Goal: Transaction & Acquisition: Download file/media

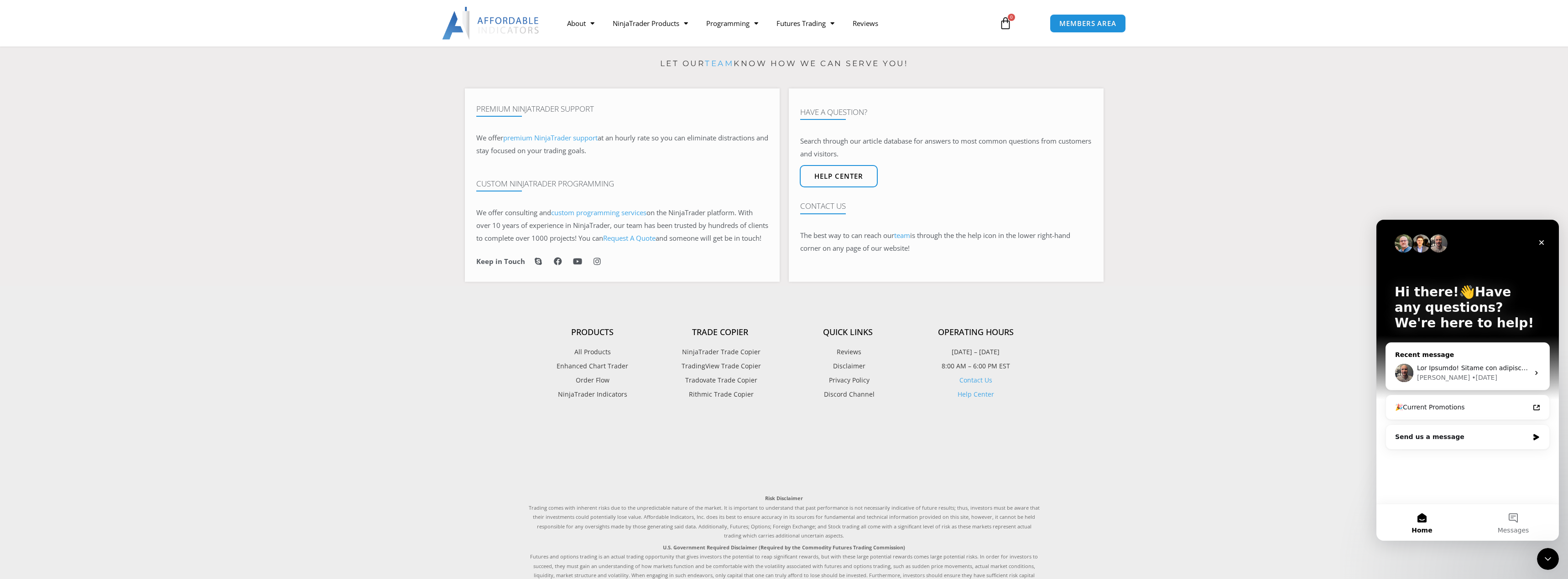
click at [1499, 361] on div "Joel • 2d ago" at bounding box center [1468, 372] width 163 height 33
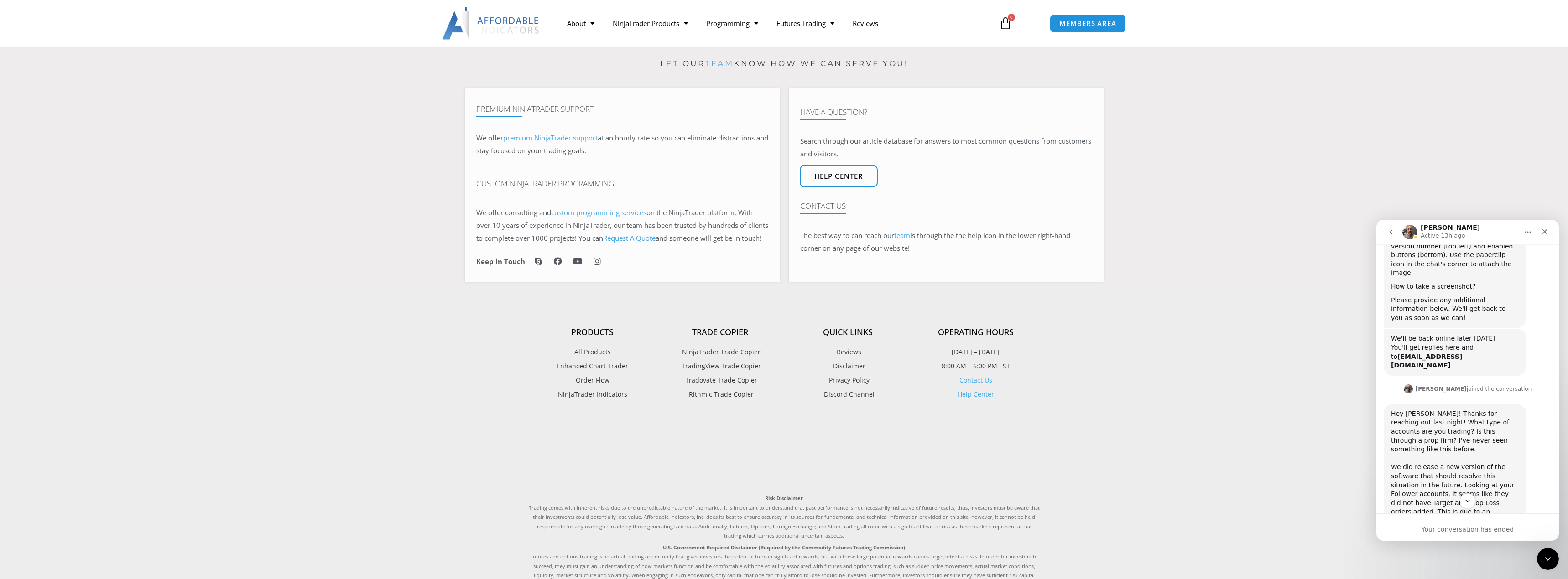
scroll to position [740, 0]
click at [1477, 529] on div "Your conversation has ended" at bounding box center [1468, 530] width 183 height 10
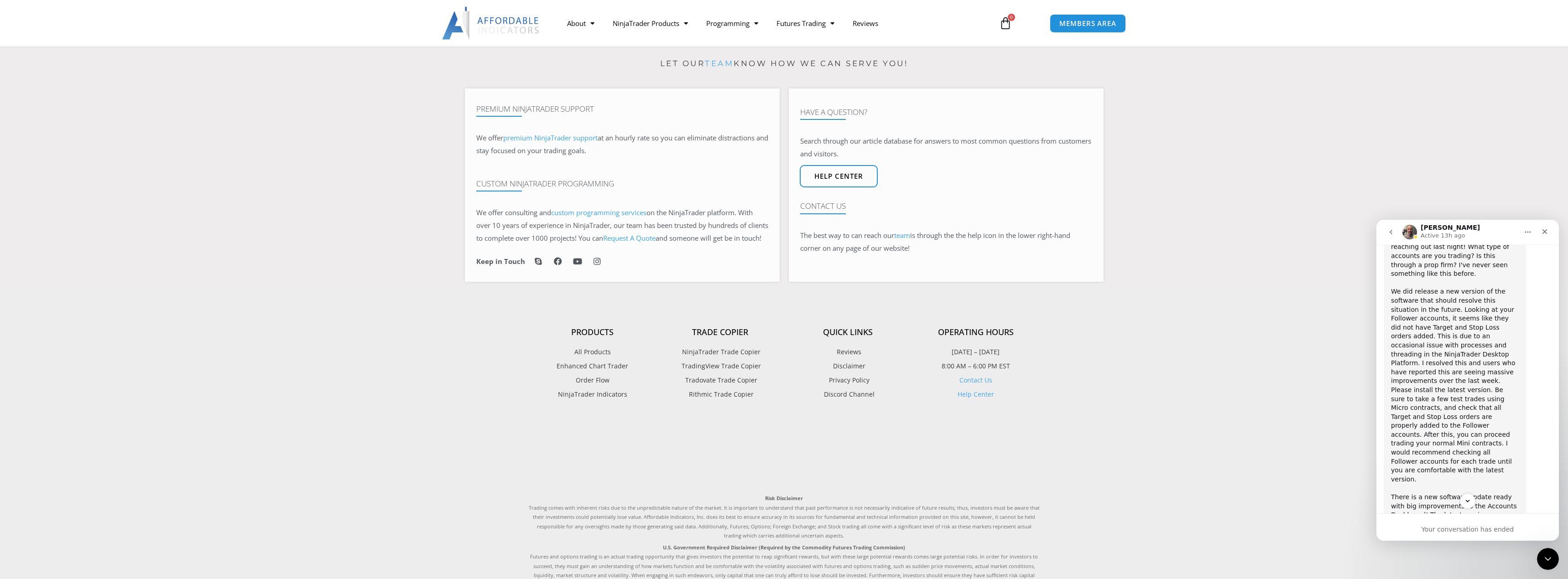
scroll to position [1105, 0]
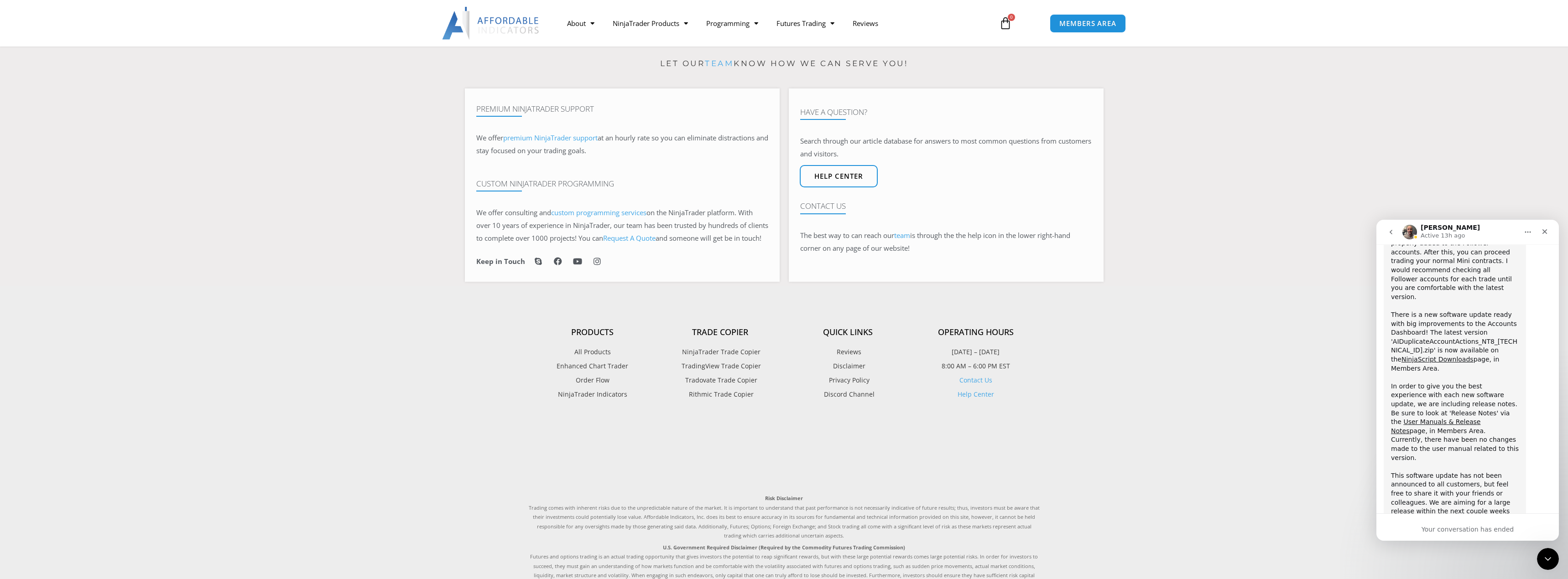
click at [1498, 525] on div "Your conversation has ended" at bounding box center [1468, 530] width 183 height 10
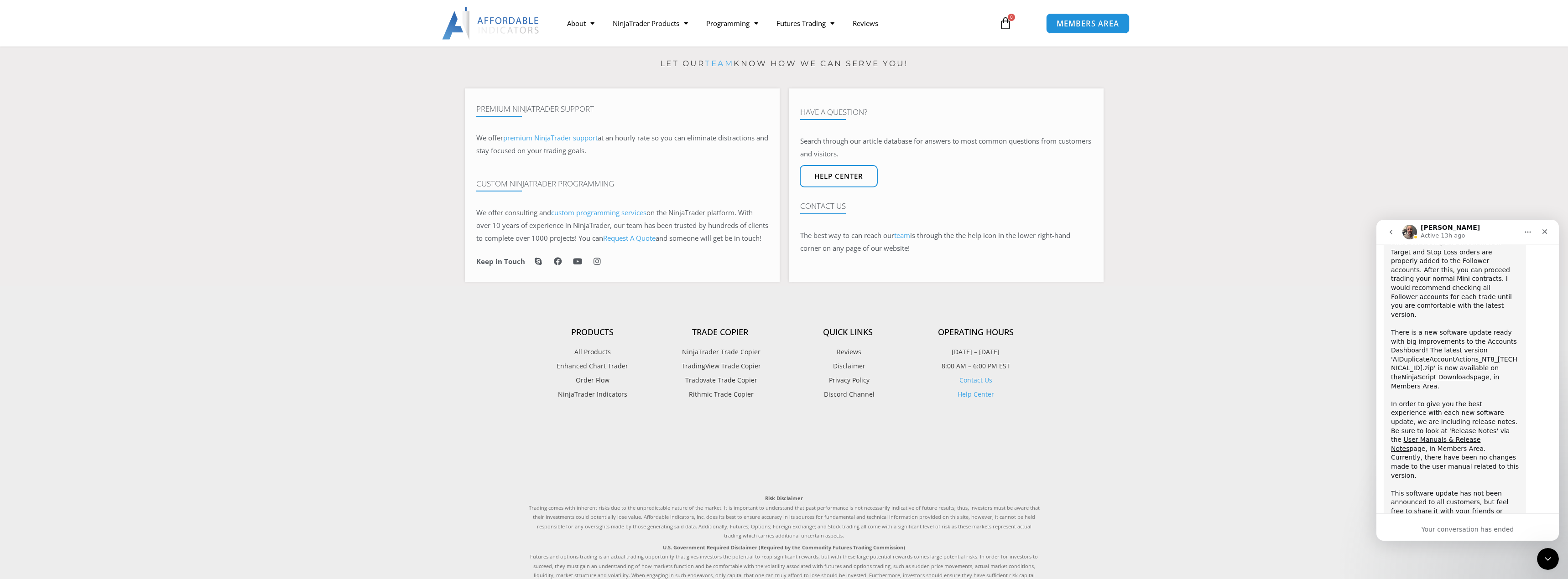
scroll to position [1105, 0]
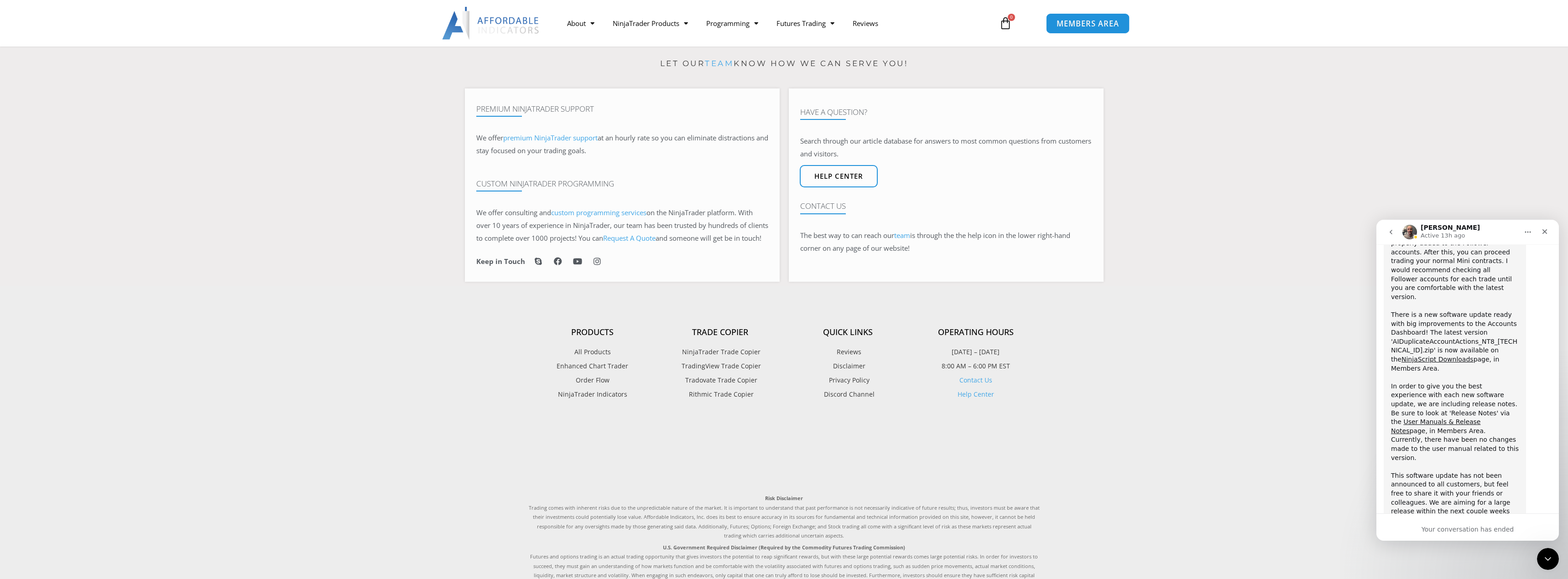
click at [1092, 29] on link "MEMBERS AREA" at bounding box center [1088, 23] width 83 height 21
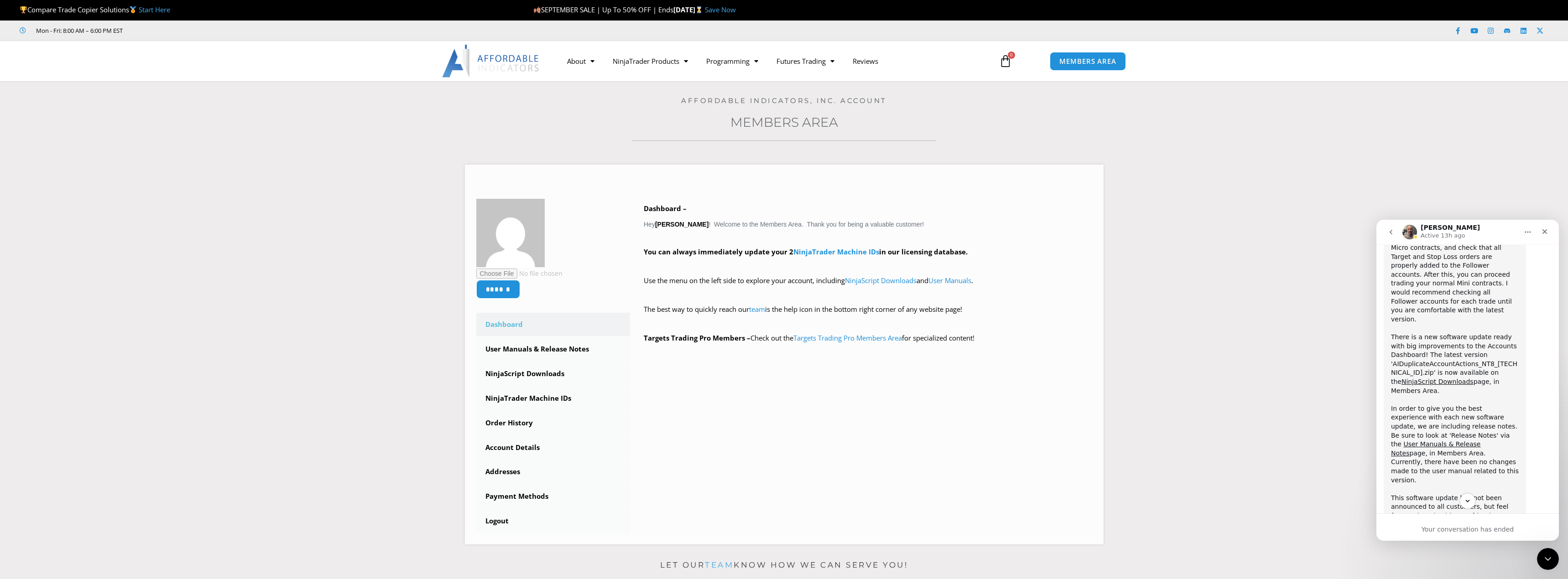
scroll to position [1105, 0]
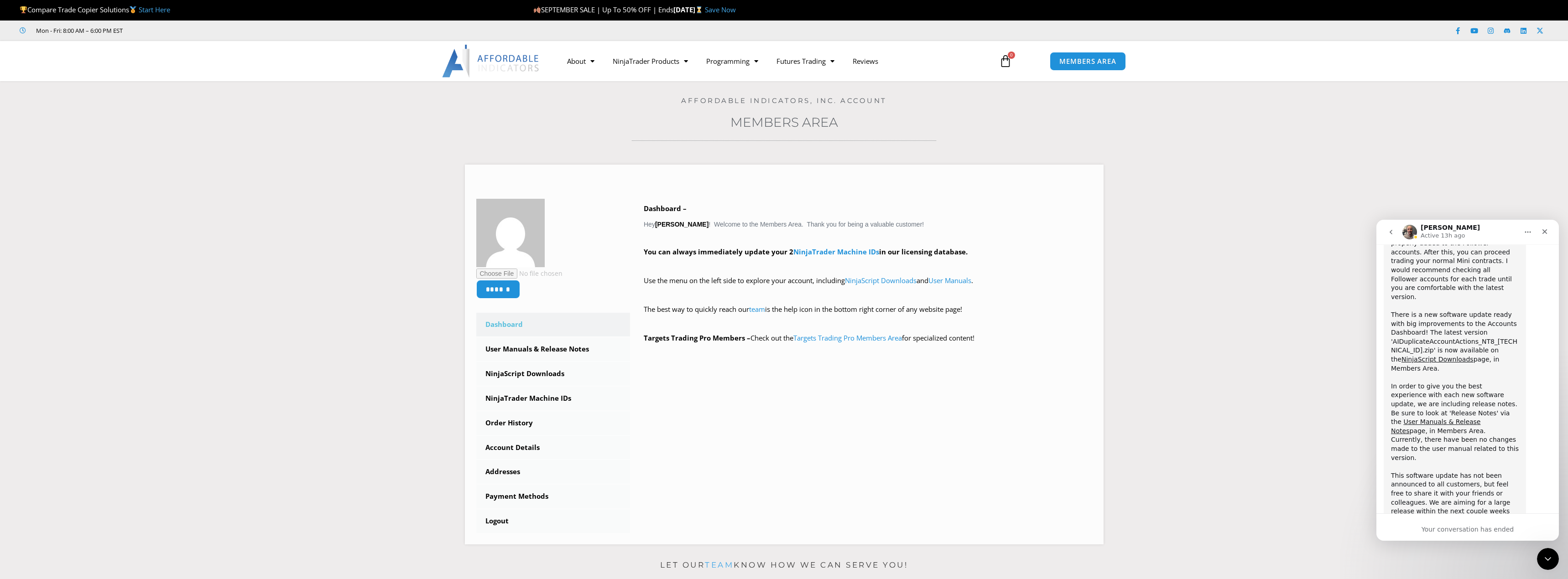
click at [1467, 531] on div "Your conversation has ended" at bounding box center [1468, 530] width 183 height 10
drag, startPoint x: 1467, startPoint y: 532, endPoint x: 1472, endPoint y: 529, distance: 5.8
click at [1468, 533] on div "Your conversation has ended" at bounding box center [1468, 530] width 183 height 10
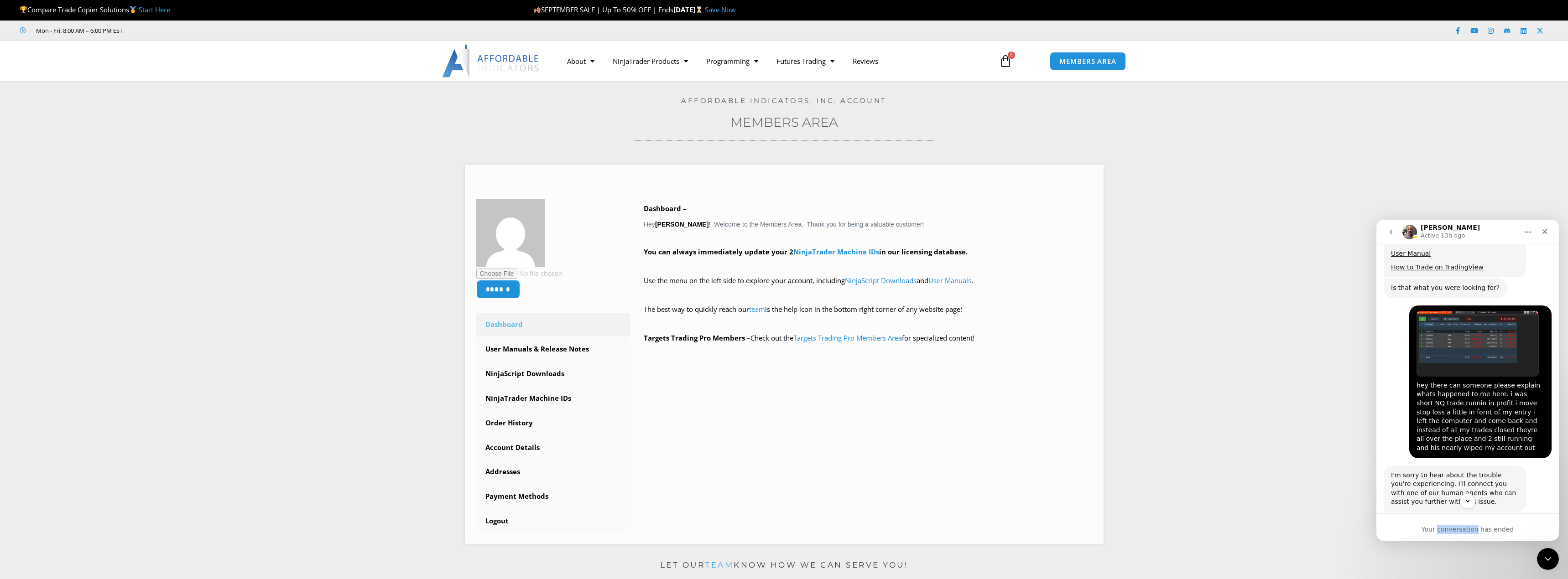
scroll to position [501, 0]
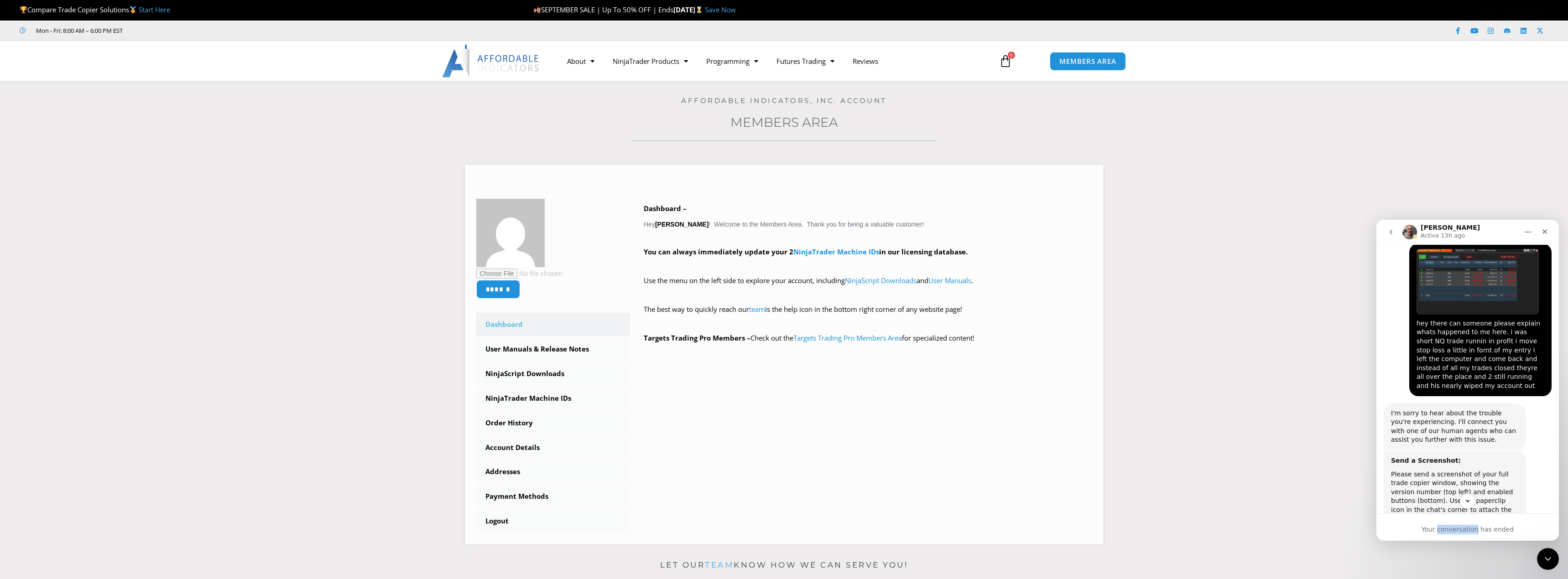
click at [1388, 233] on icon "go back" at bounding box center [1391, 232] width 7 height 7
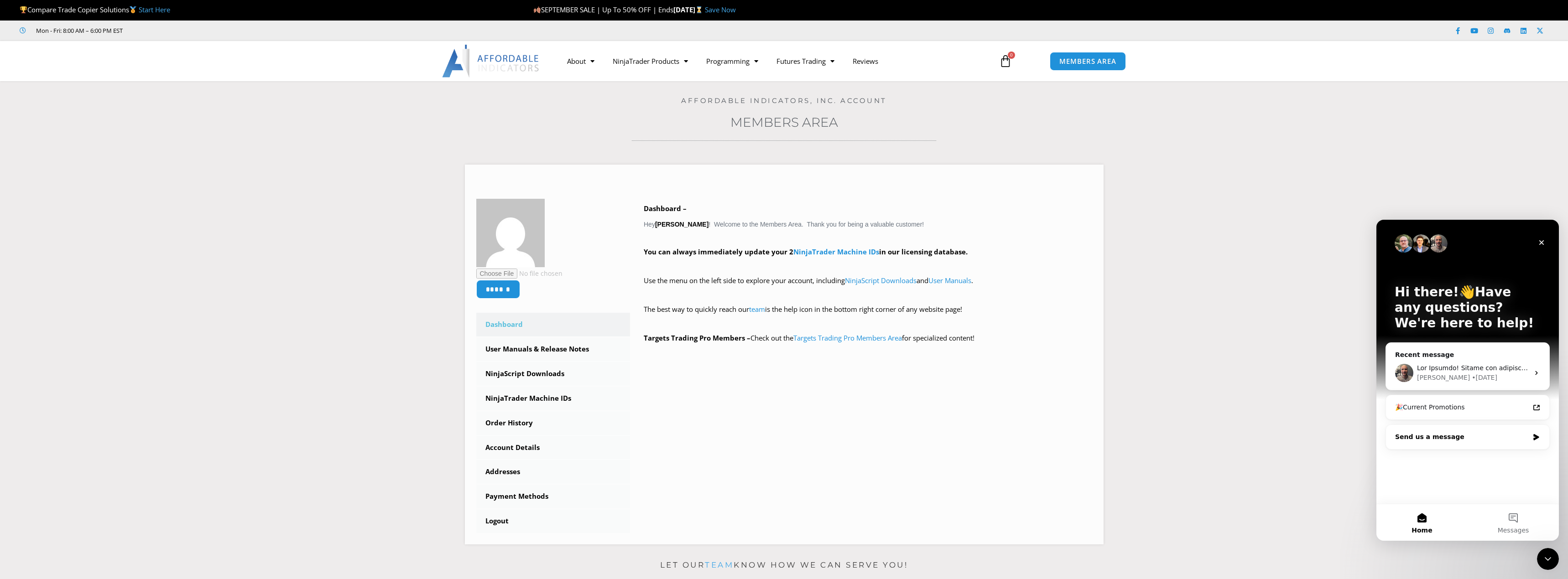
click at [1468, 440] on div "Send us a message" at bounding box center [1462, 437] width 134 height 10
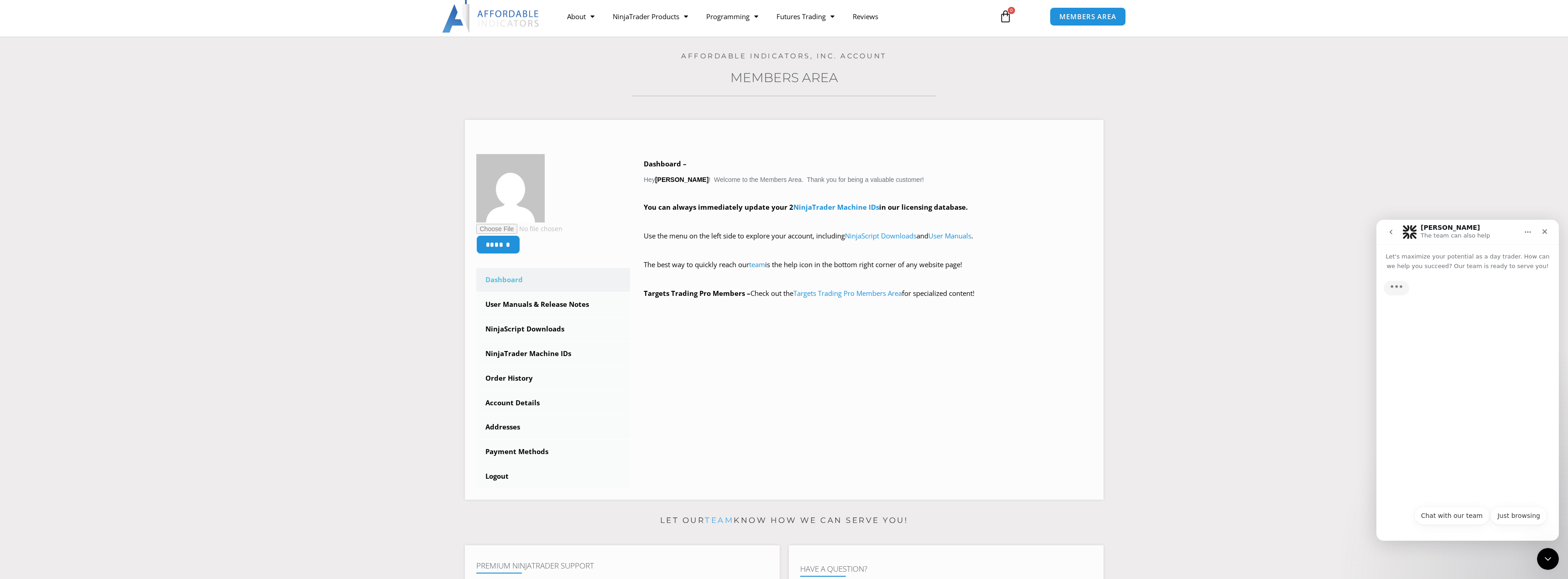
scroll to position [46, 0]
click at [1393, 232] on icon "go back" at bounding box center [1391, 232] width 7 height 7
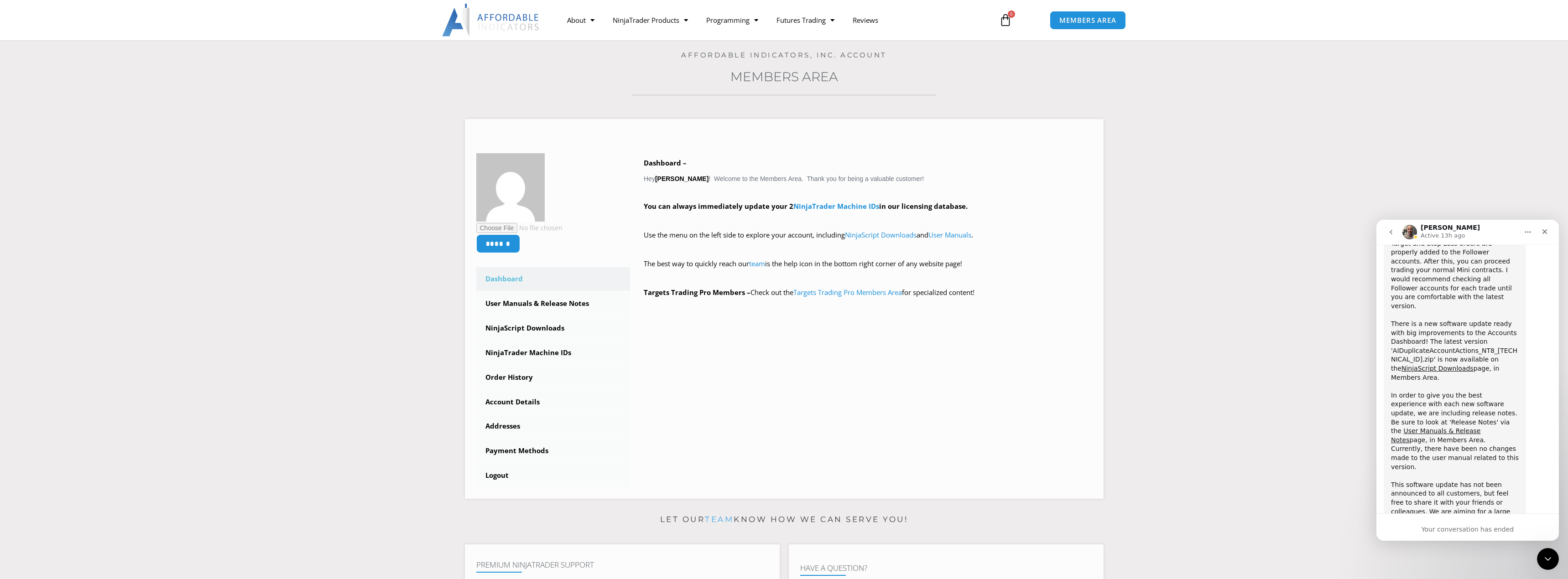
scroll to position [1105, 0]
click at [1469, 523] on div "Your conversation has ended" at bounding box center [1468, 527] width 183 height 27
click at [1467, 532] on div "Your conversation has ended" at bounding box center [1468, 530] width 183 height 10
click at [1468, 534] on div "Your conversation has ended" at bounding box center [1468, 530] width 183 height 10
click at [1466, 534] on div "Your conversation has ended" at bounding box center [1468, 530] width 183 height 10
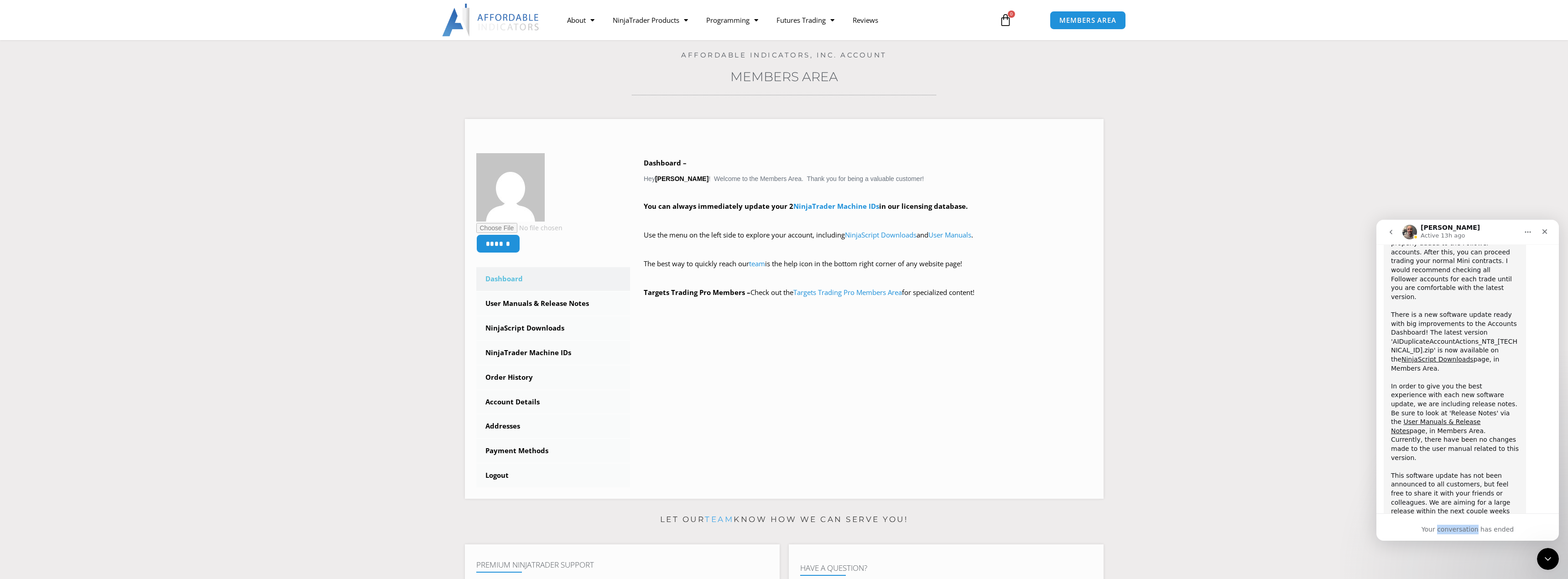
drag, startPoint x: 1452, startPoint y: 532, endPoint x: 1447, endPoint y: 532, distance: 5.0
click at [1452, 532] on div "Your conversation has ended" at bounding box center [1468, 530] width 183 height 10
click at [1430, 487] on div "Hey Matthew! Thanks for reaching out last night! What type of accounts are you …" at bounding box center [1468, 343] width 168 height 594
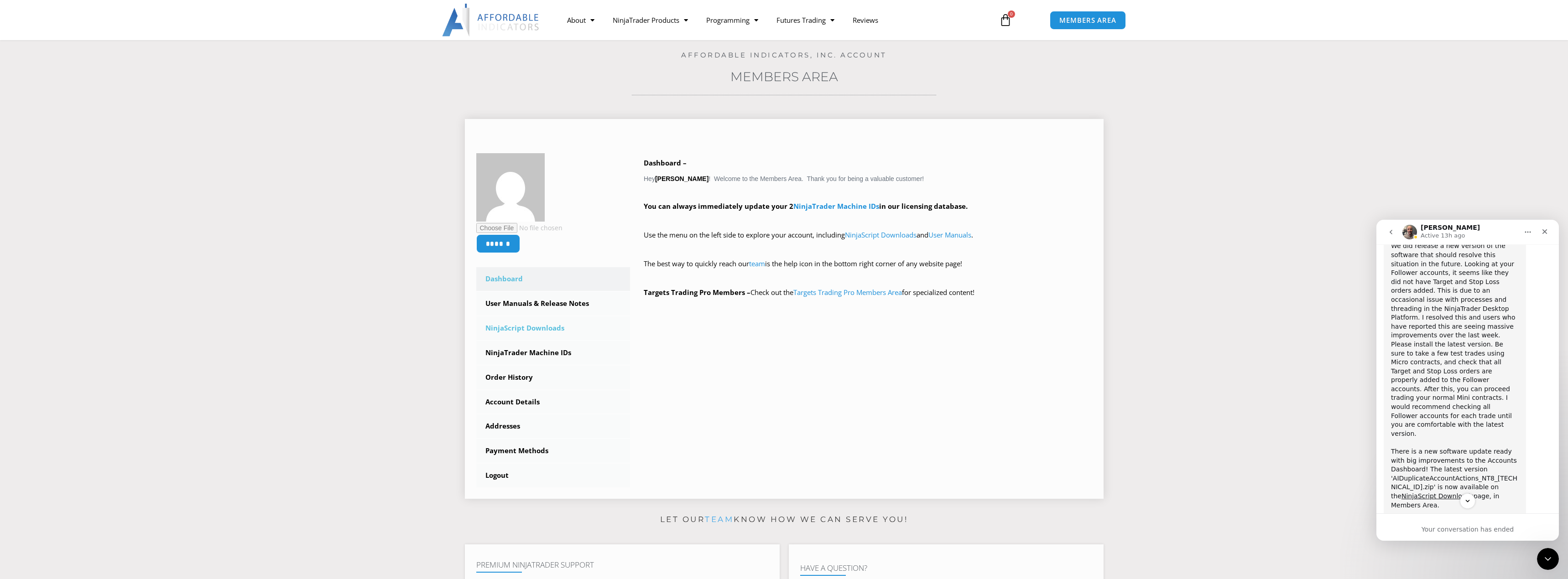
click at [544, 331] on link "NinjaScript Downloads" at bounding box center [553, 328] width 154 height 24
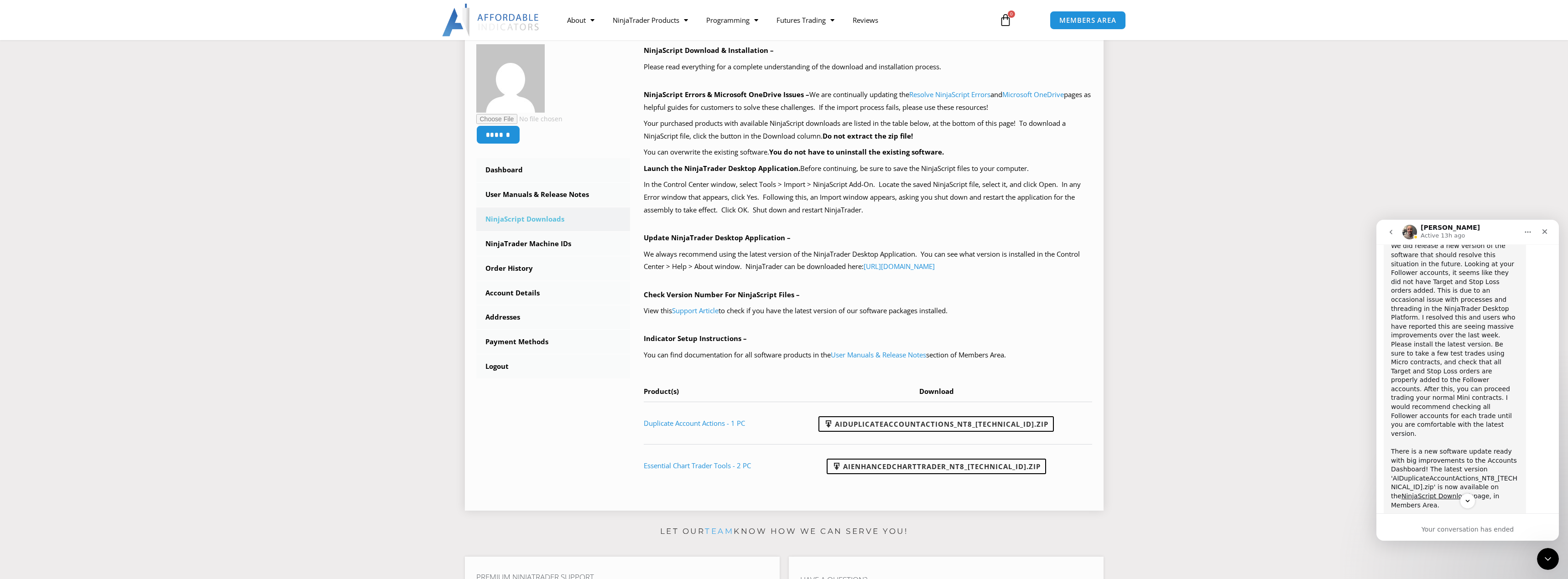
scroll to position [182, 0]
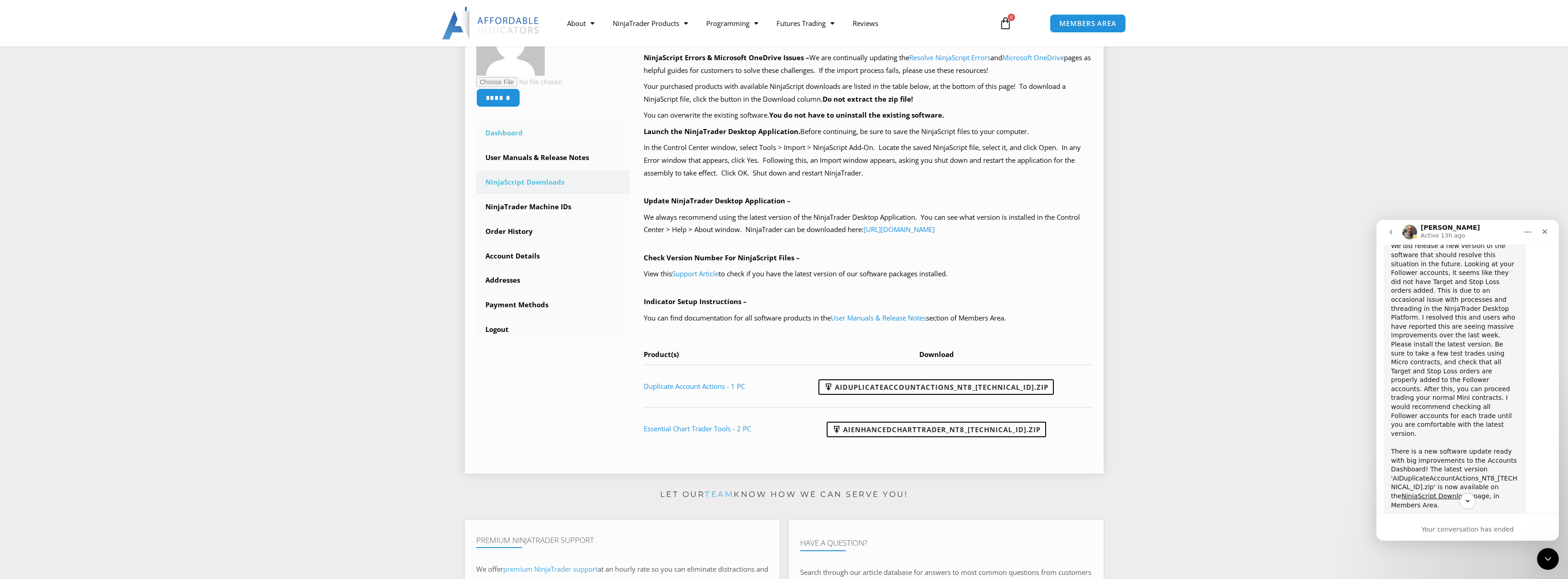
click at [530, 133] on link "Dashboard" at bounding box center [553, 133] width 154 height 24
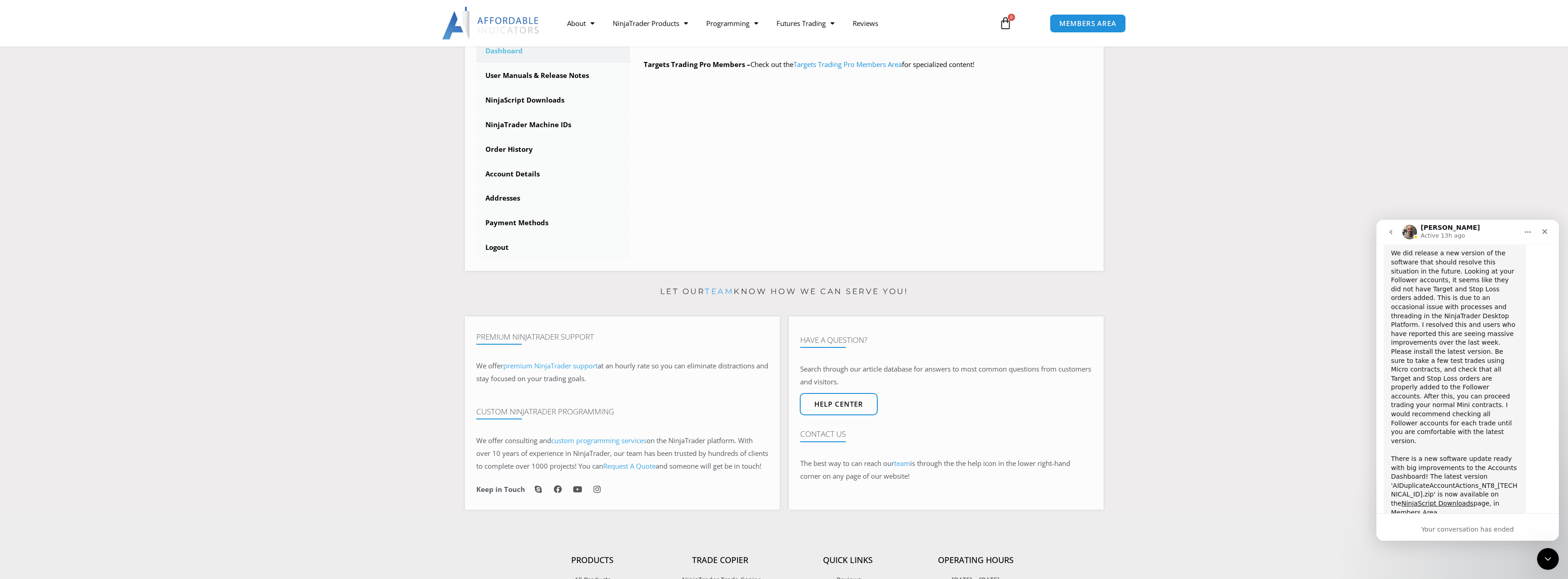
scroll to position [923, 0]
click at [1474, 538] on link "NinjaScript Downloads" at bounding box center [1437, 541] width 72 height 7
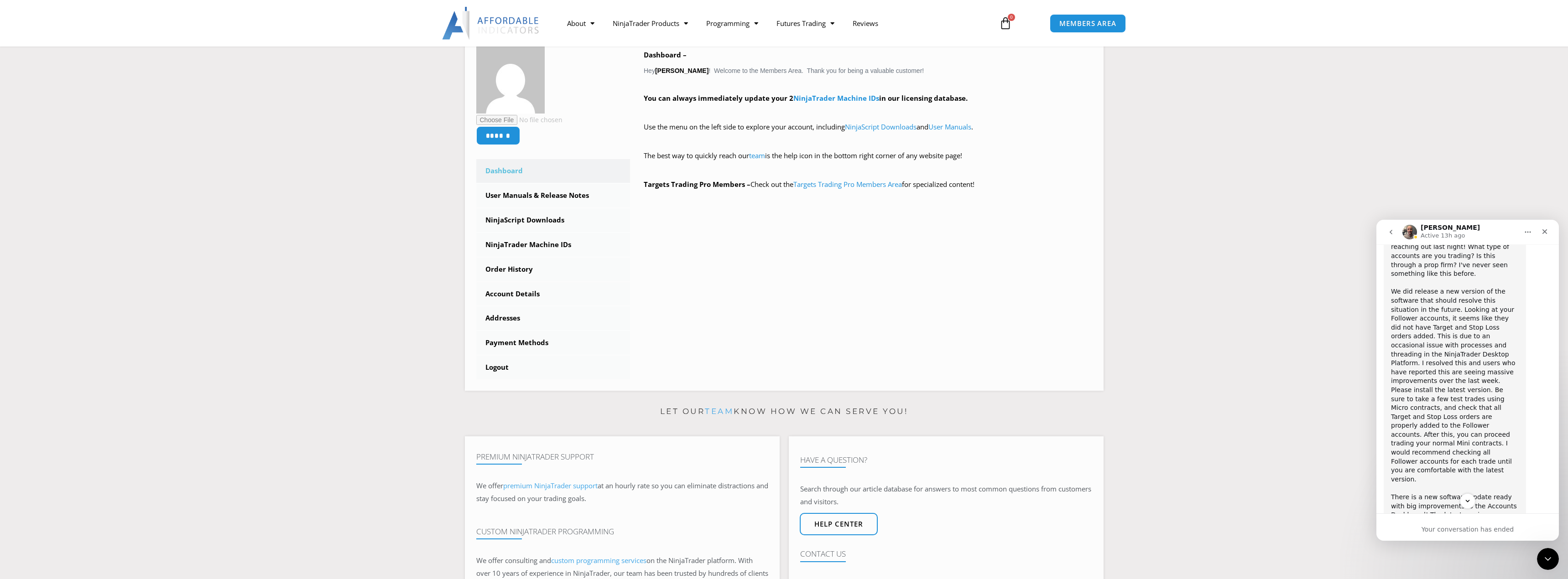
scroll to position [137, 0]
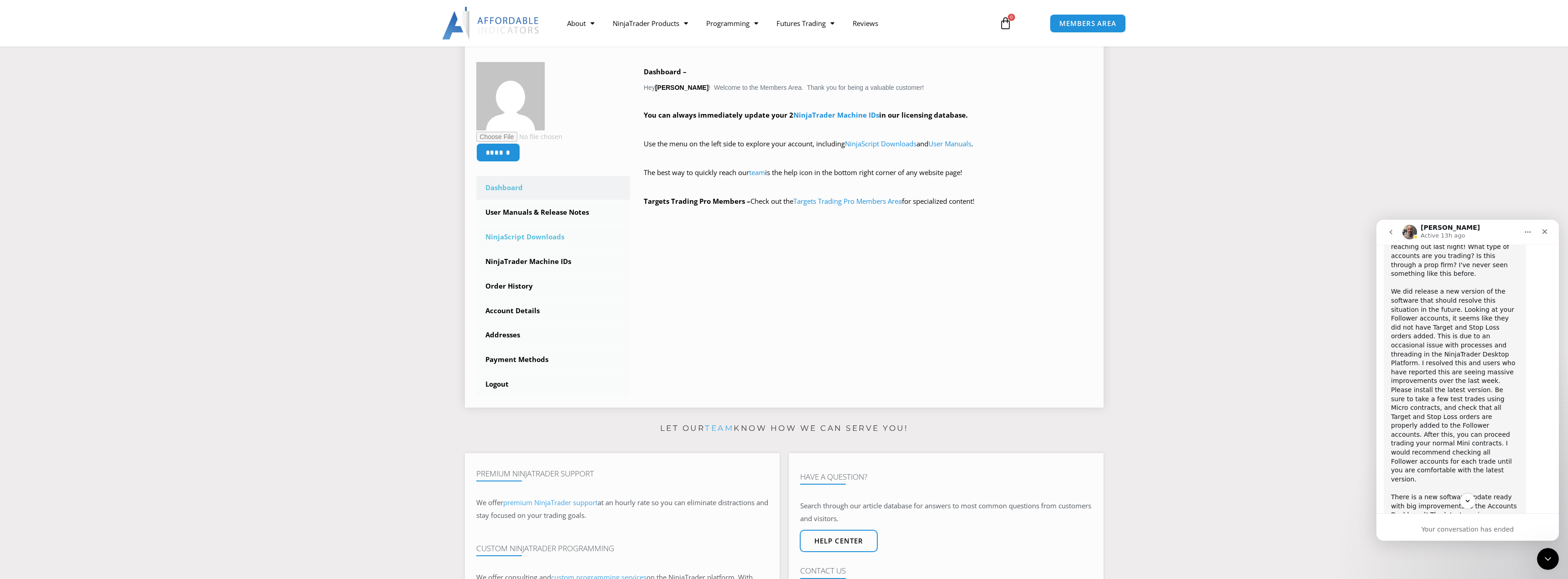
click at [538, 241] on link "NinjaScript Downloads" at bounding box center [553, 237] width 154 height 24
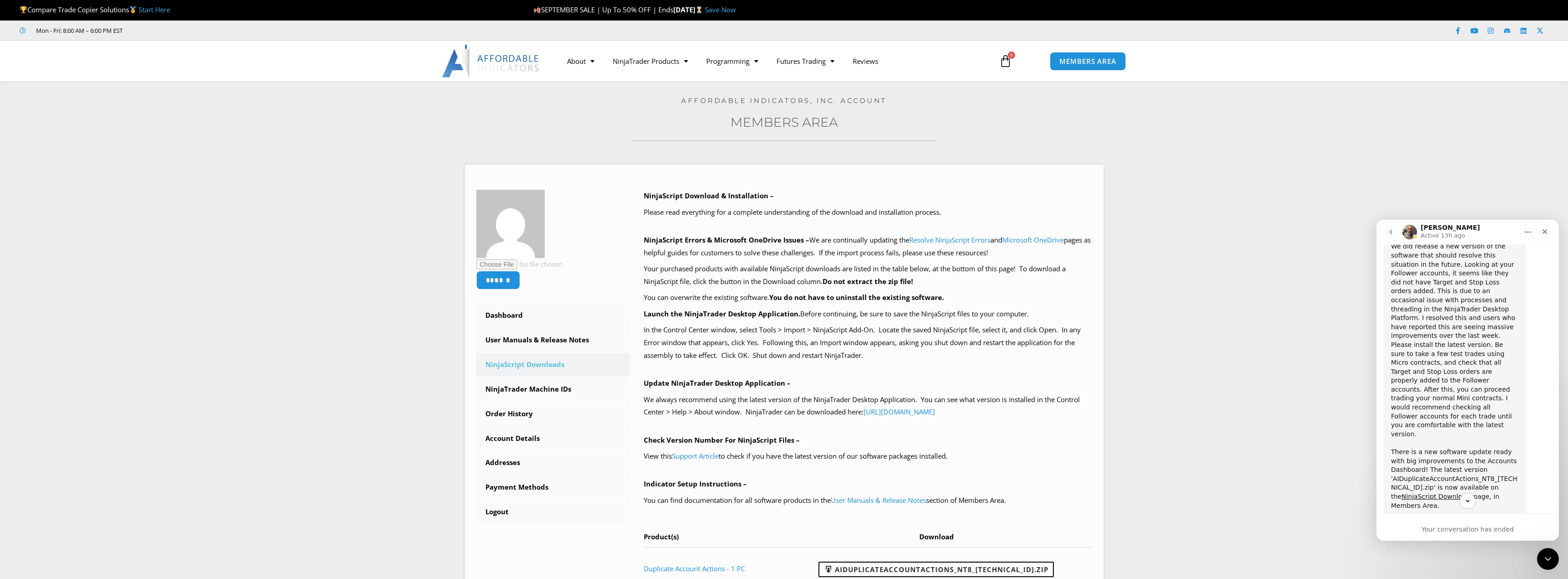
scroll to position [968, 0]
click at [1443, 234] on p "Active 13h ago" at bounding box center [1443, 235] width 44 height 9
click at [1525, 232] on icon "Home" at bounding box center [1528, 232] width 7 height 7
click at [1483, 231] on div "Joel Active 13h ago" at bounding box center [1460, 232] width 116 height 16
click at [1536, 556] on div "Close Intercom Messenger" at bounding box center [1547, 558] width 22 height 22
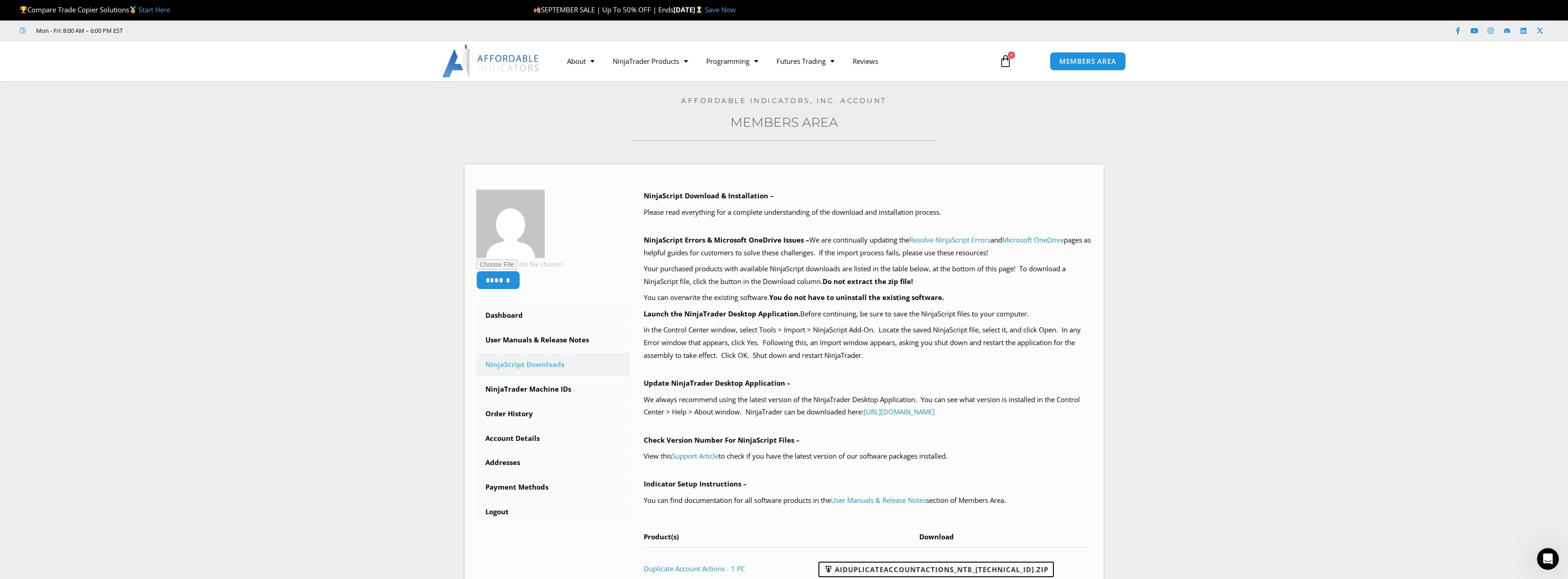
scroll to position [1105, 0]
click at [1547, 556] on icon "Open Intercom Messenger" at bounding box center [1547, 558] width 15 height 15
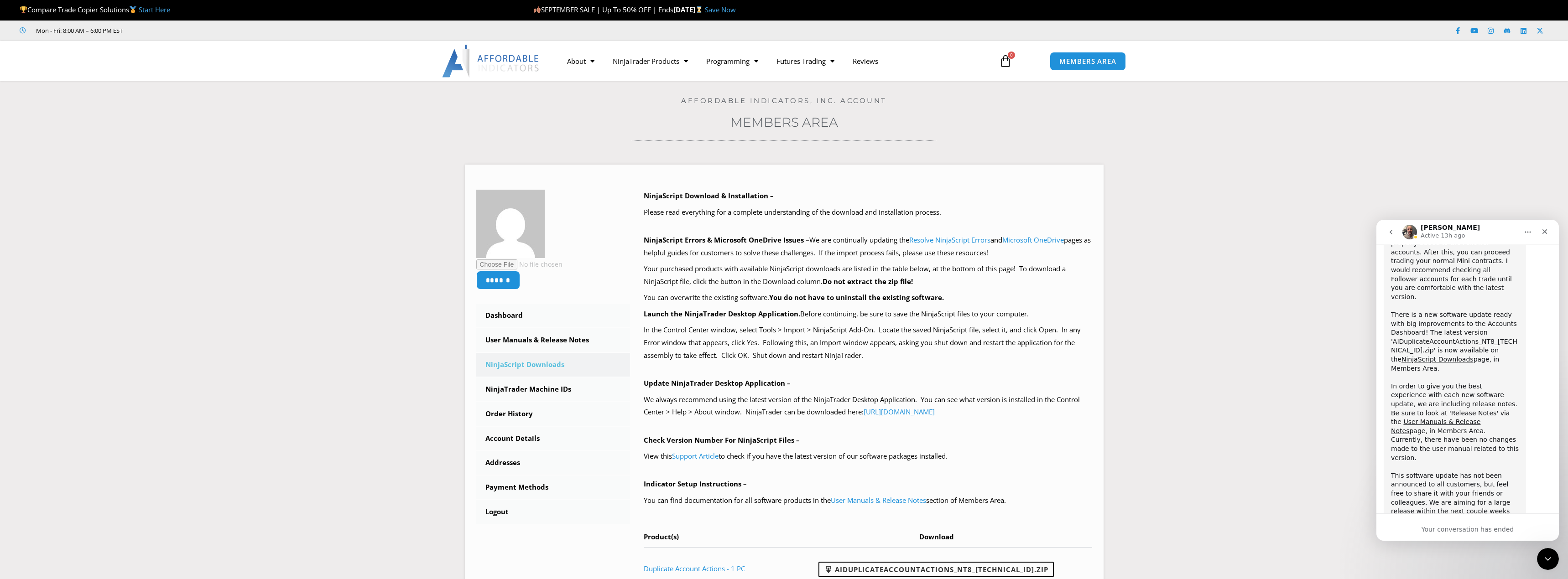
click at [1395, 235] on button "go back" at bounding box center [1391, 232] width 17 height 17
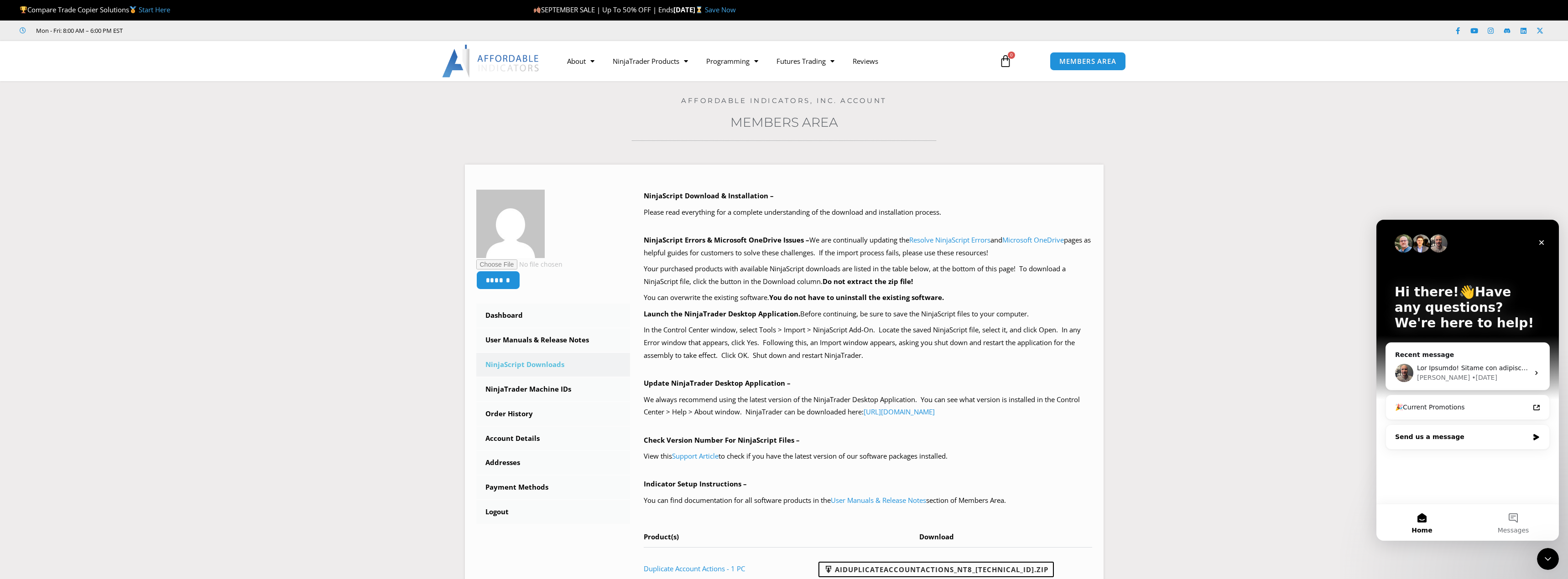
click at [1452, 437] on div "Send us a message" at bounding box center [1462, 437] width 134 height 10
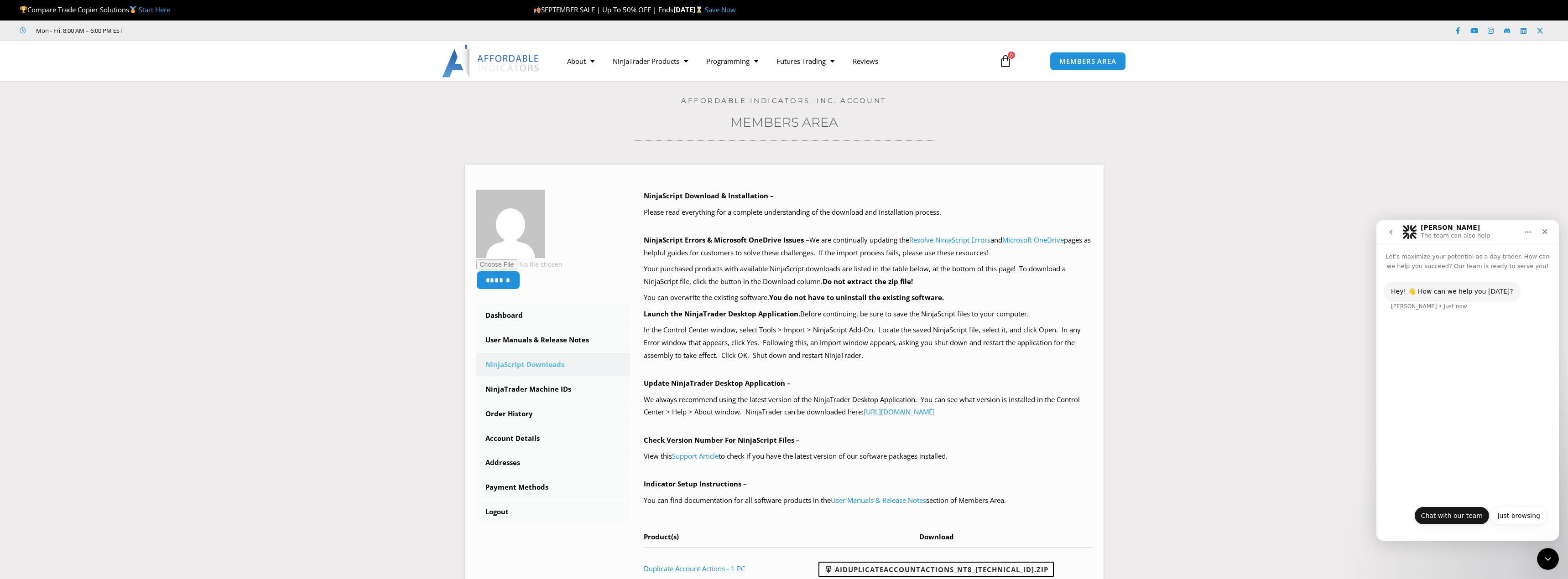
click at [1471, 518] on button "Chat with our team" at bounding box center [1452, 516] width 75 height 18
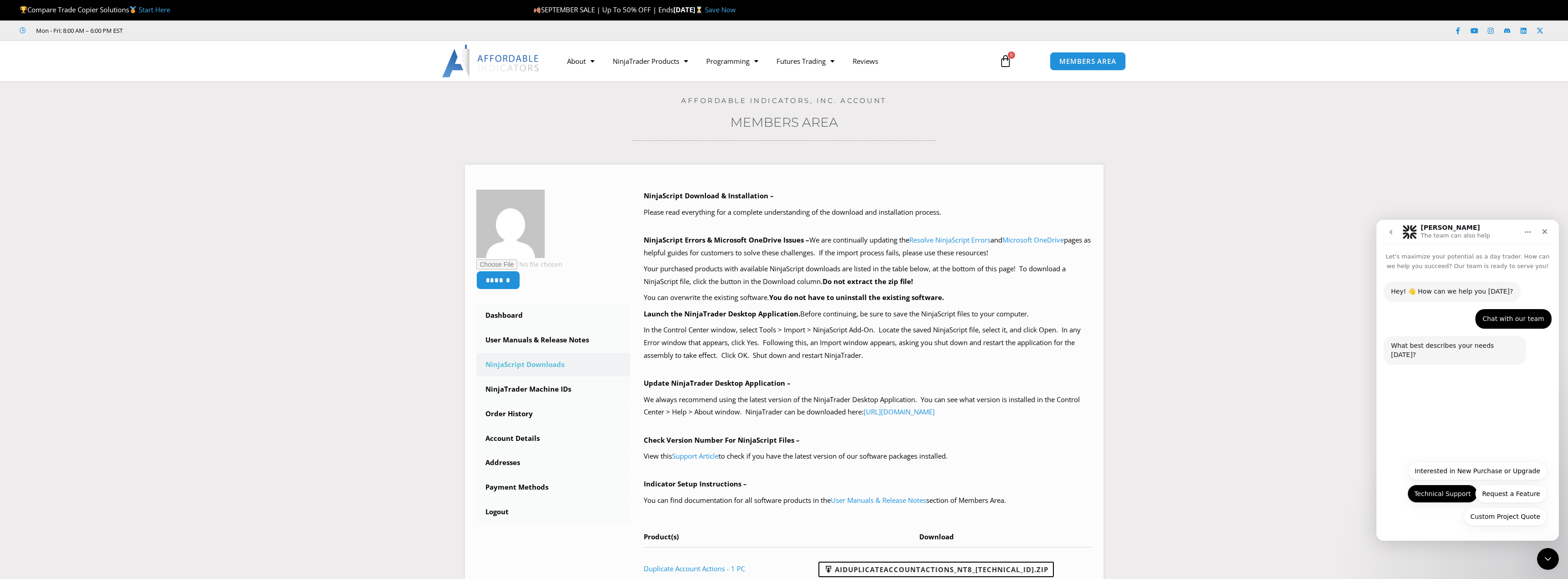
click at [1448, 494] on button "Technical Support" at bounding box center [1442, 494] width 70 height 18
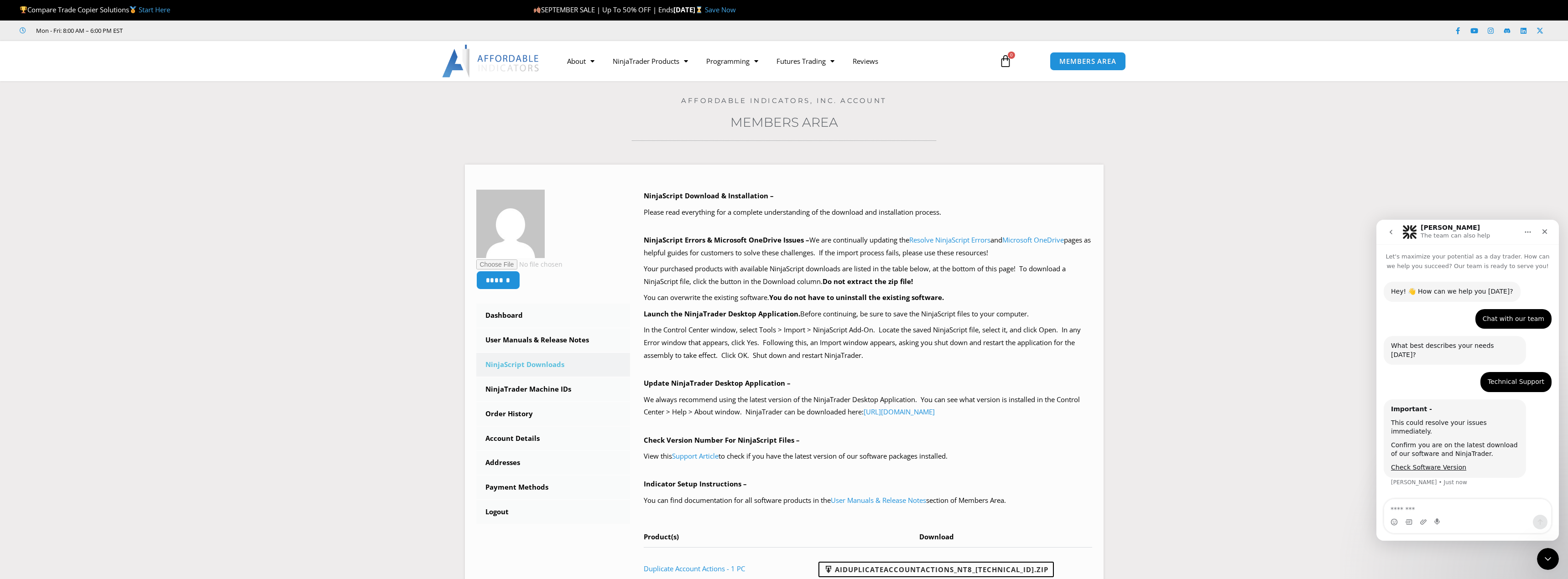
click at [1437, 507] on textarea "Message…" at bounding box center [1468, 507] width 167 height 15
type textarea "**********"
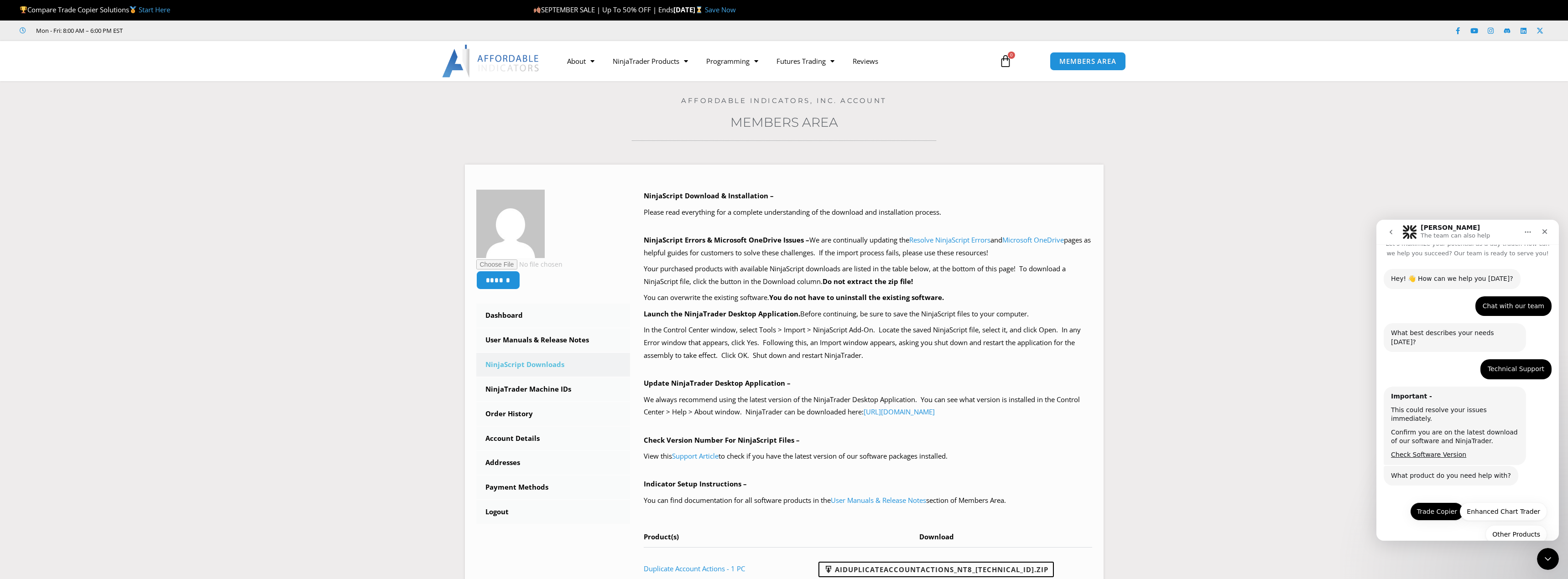
click at [1430, 502] on button "Trade Copier" at bounding box center [1437, 511] width 54 height 18
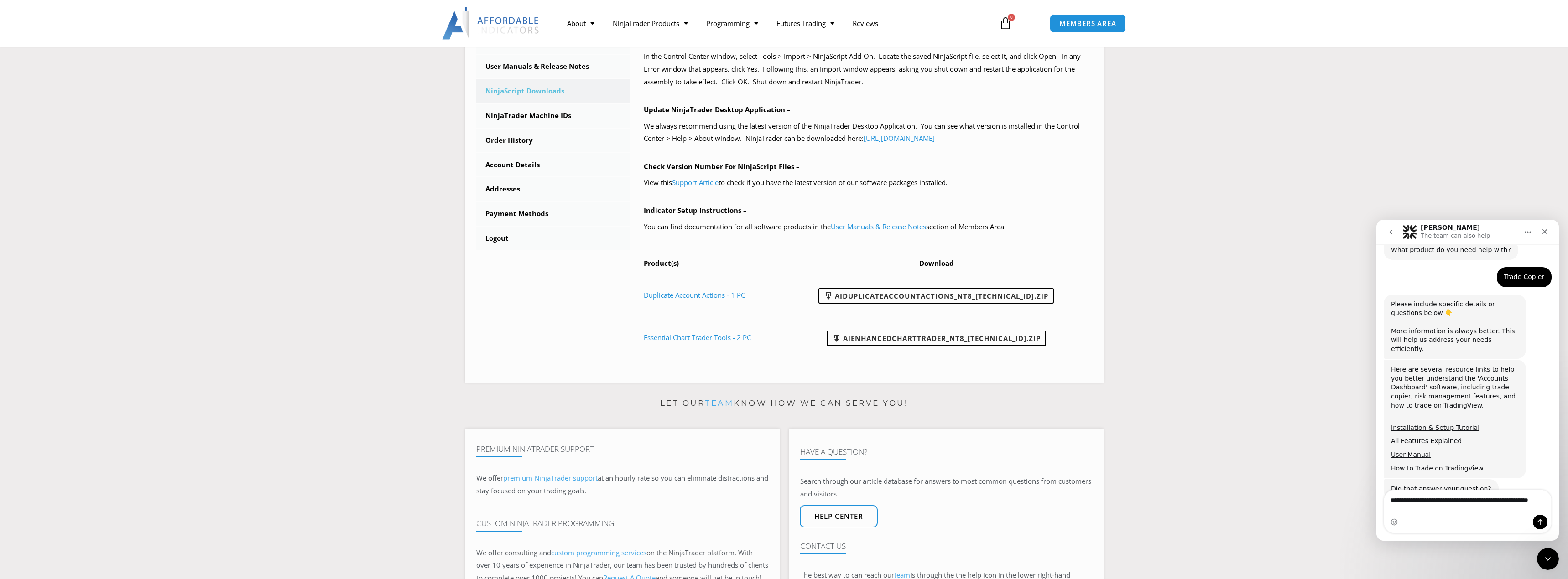
scroll to position [240, 0]
click at [1541, 505] on textarea "**********" at bounding box center [1468, 493] width 167 height 24
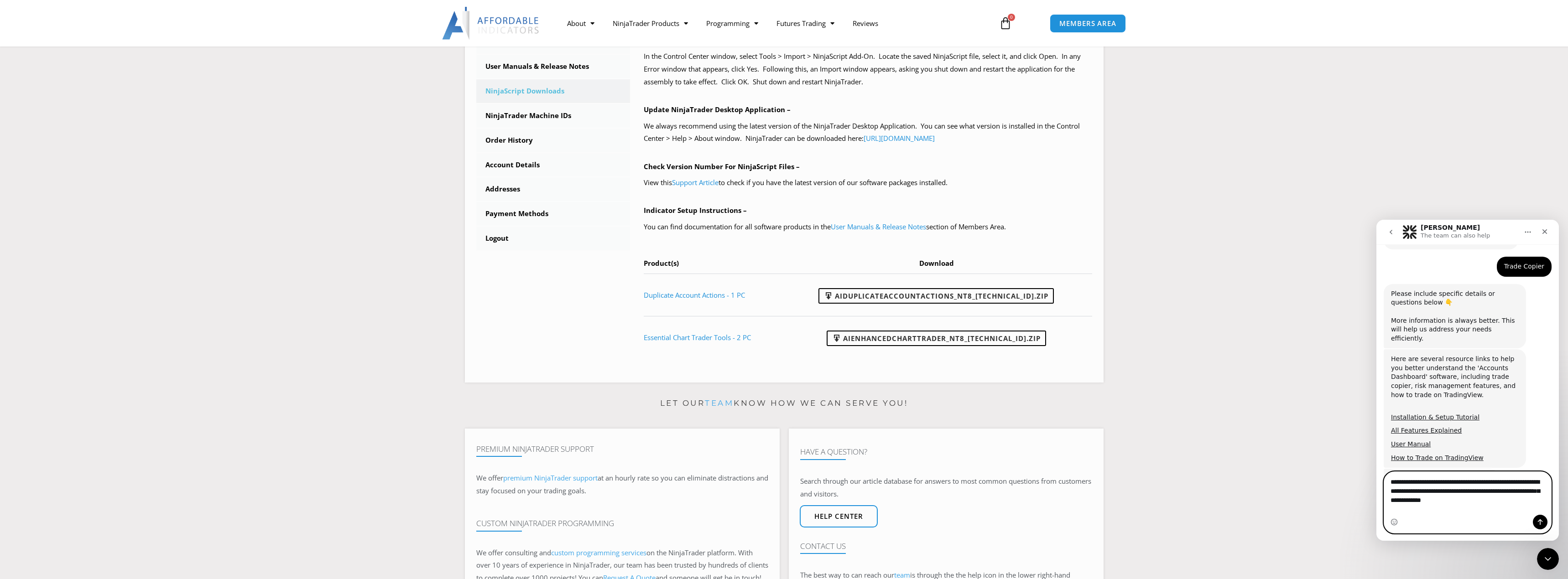
type textarea "**********"
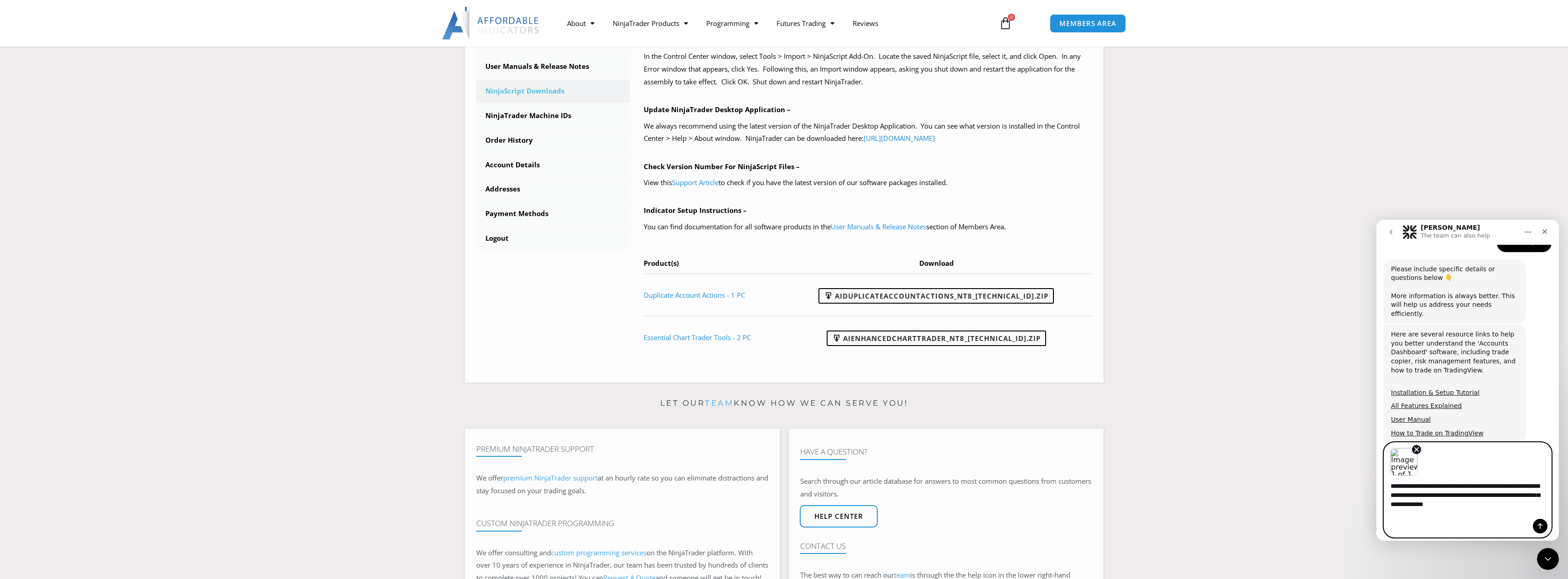
scroll to position [282, 0]
click at [1416, 492] on textarea "**********" at bounding box center [1468, 492] width 167 height 33
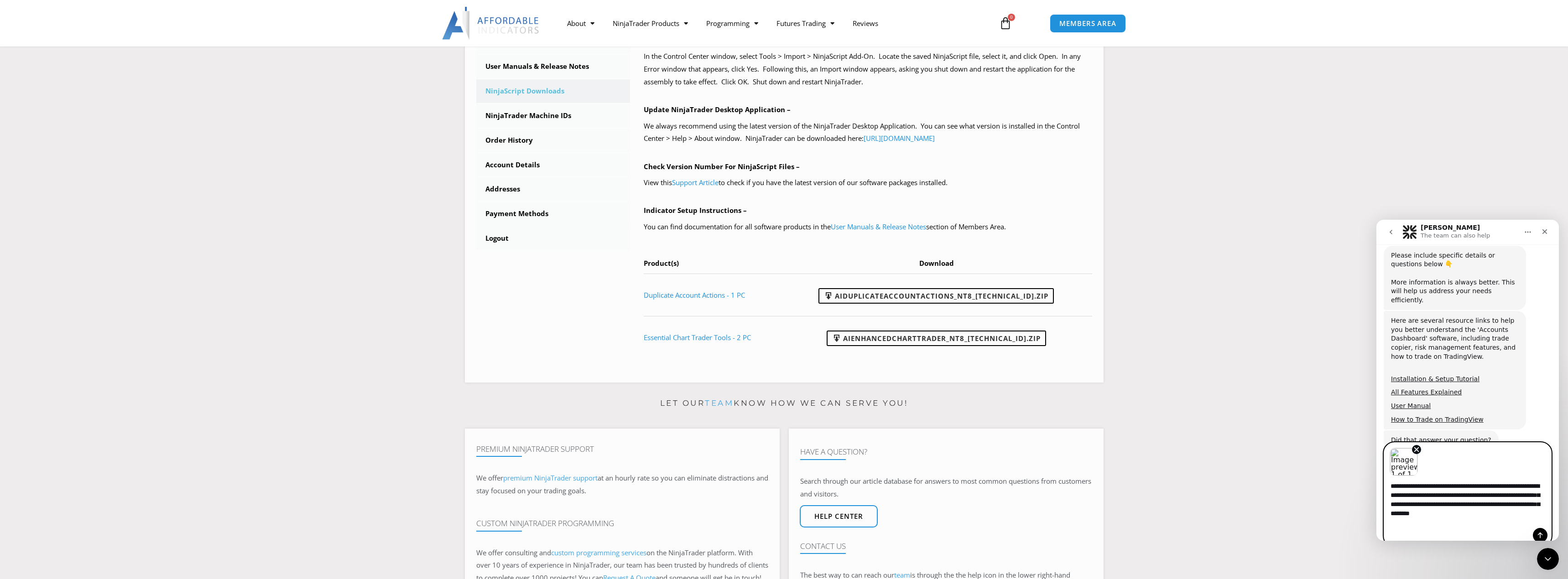
click at [1502, 505] on textarea "**********" at bounding box center [1468, 497] width 167 height 43
click at [1505, 504] on textarea "**********" at bounding box center [1468, 497] width 167 height 43
click at [1476, 514] on textarea "**********" at bounding box center [1468, 501] width 167 height 52
click at [1427, 523] on textarea "**********" at bounding box center [1468, 501] width 167 height 52
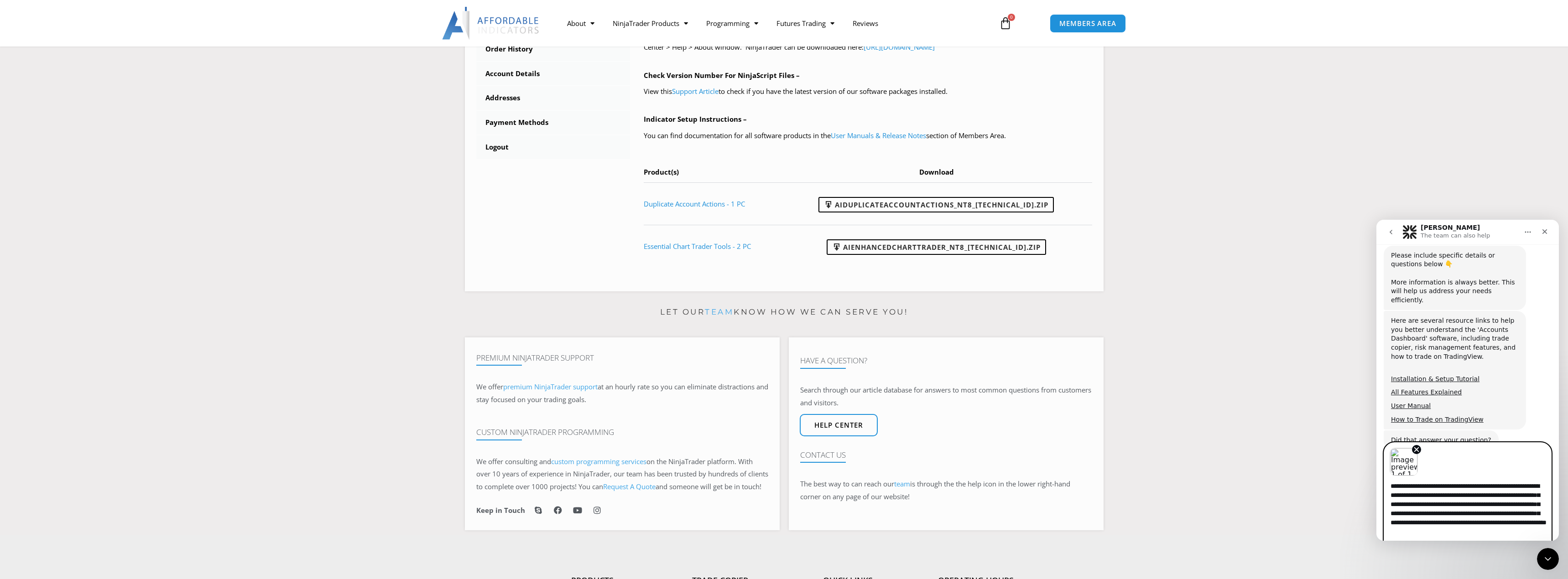
scroll to position [4, 0]
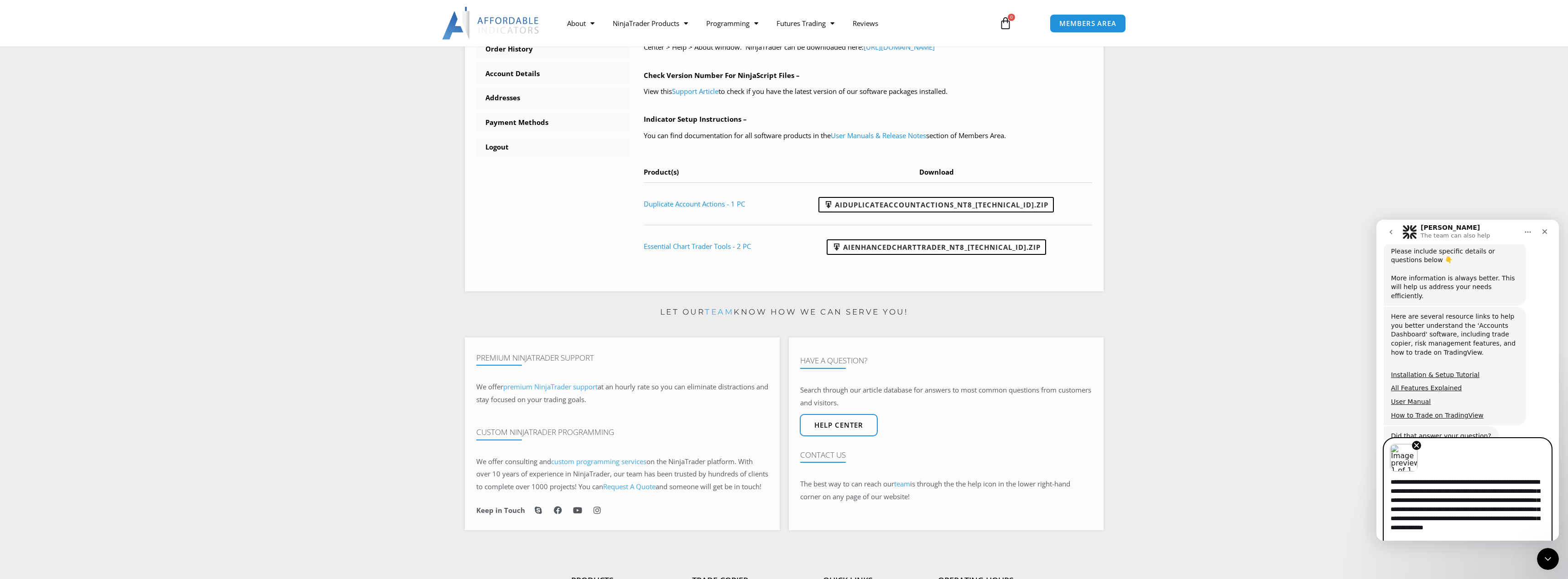
type textarea "**********"
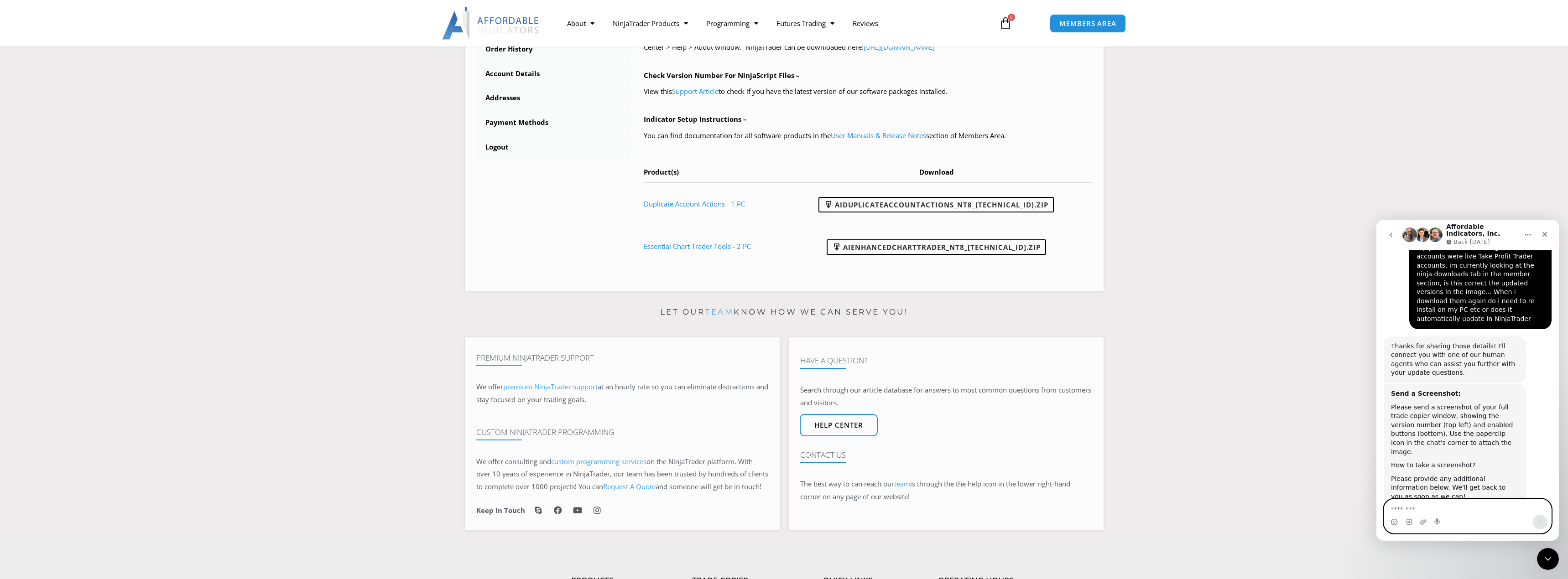
scroll to position [569, 0]
click at [1451, 508] on textarea "Message…" at bounding box center [1468, 507] width 167 height 15
click at [1477, 513] on textarea "Message…" at bounding box center [1468, 507] width 167 height 15
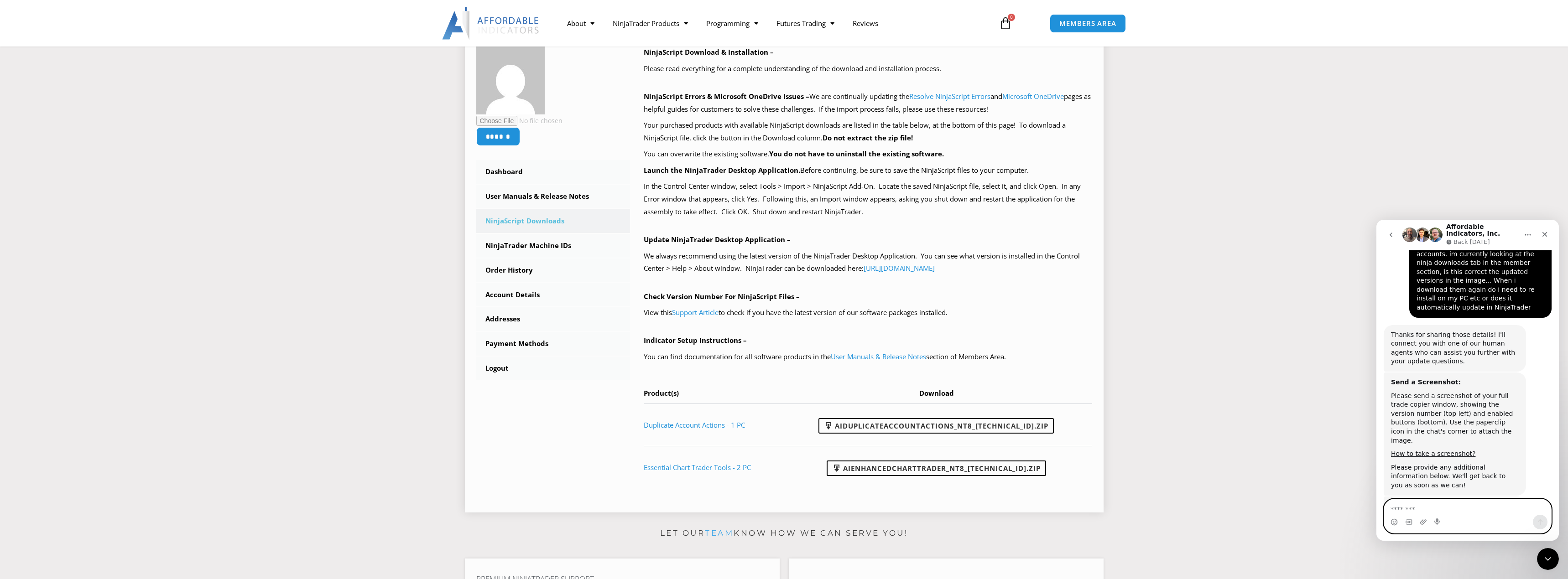
scroll to position [137, 0]
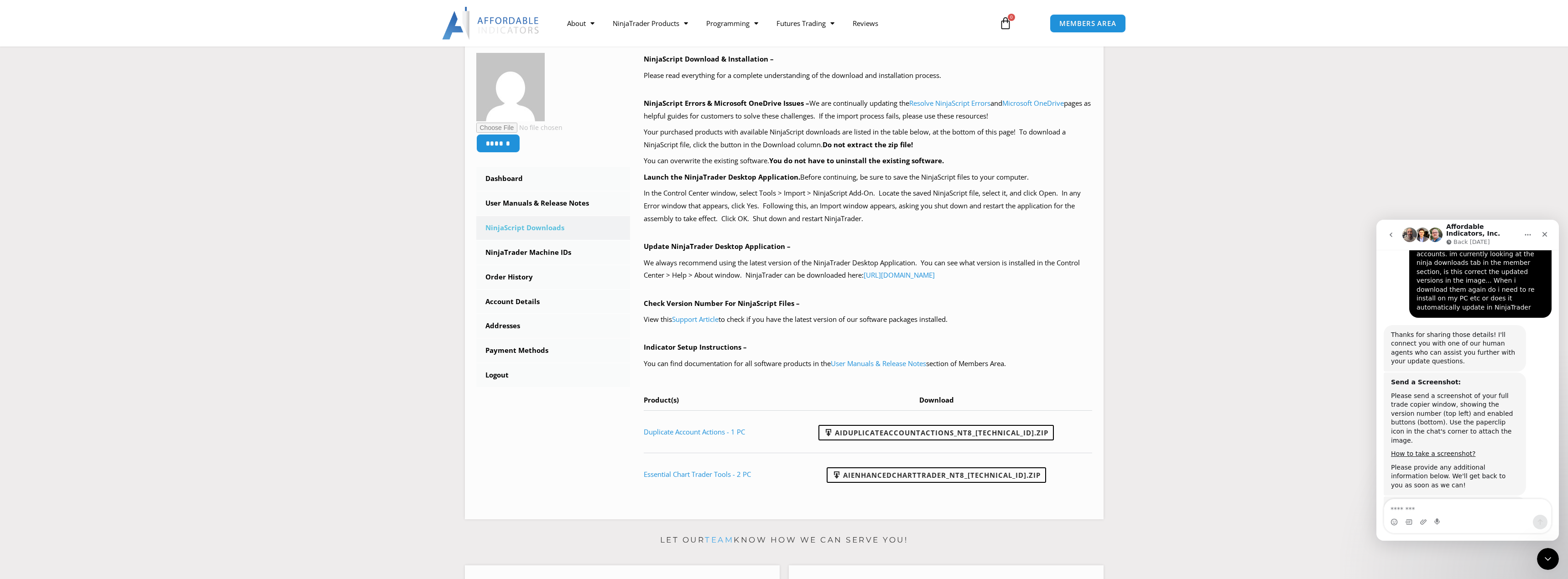
click at [1396, 234] on button "go back" at bounding box center [1391, 235] width 17 height 17
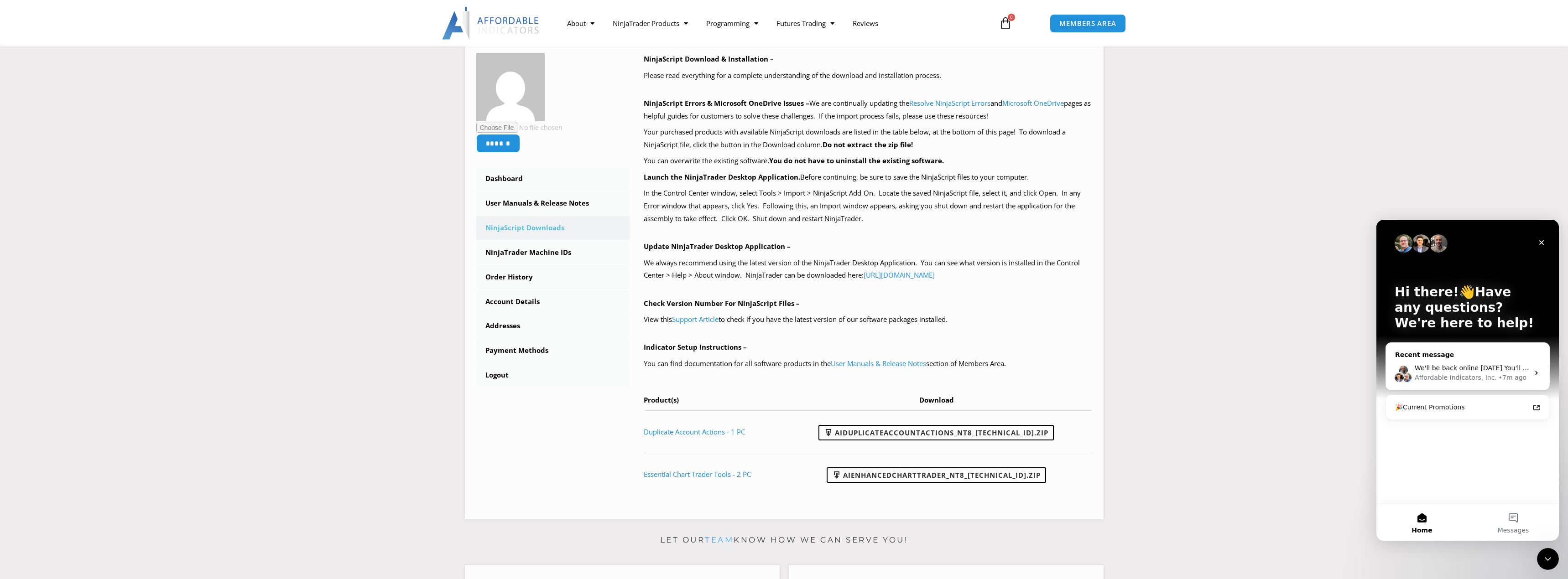
click at [1488, 376] on div "Affordable Indicators, Inc. • 7m ago" at bounding box center [1472, 378] width 114 height 10
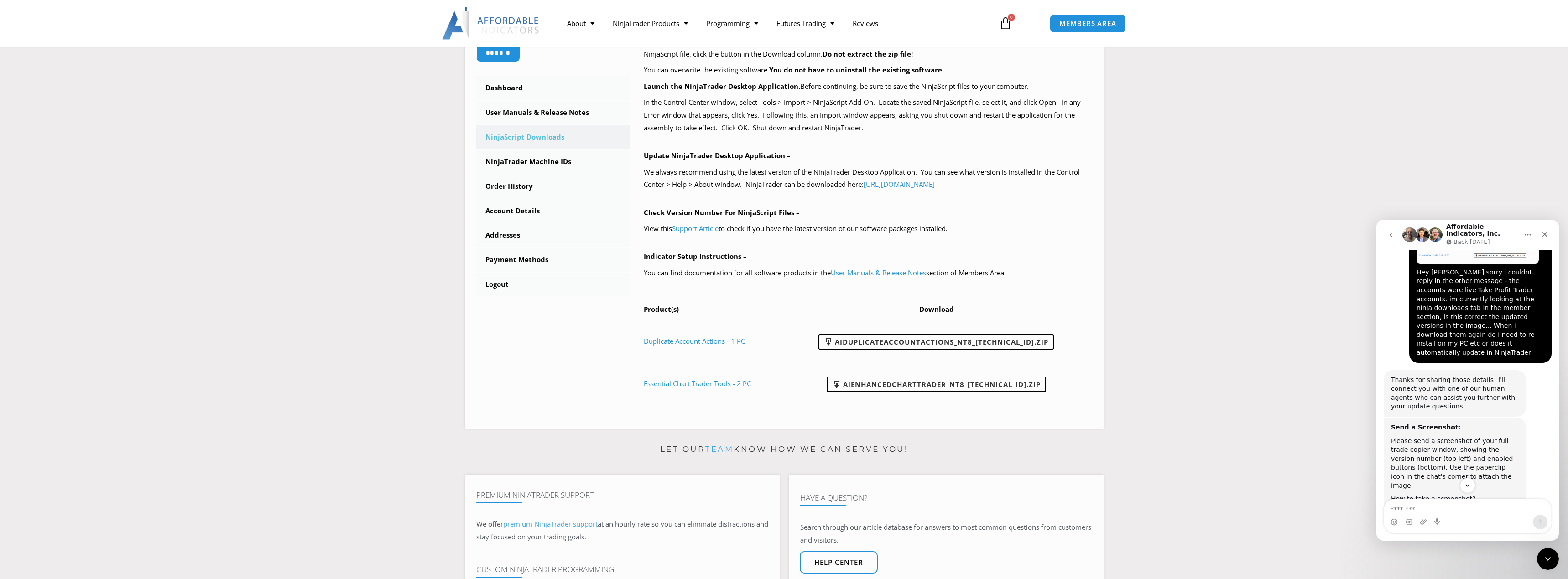
scroll to position [228, 0]
click at [1394, 235] on icon "go back" at bounding box center [1391, 235] width 7 height 7
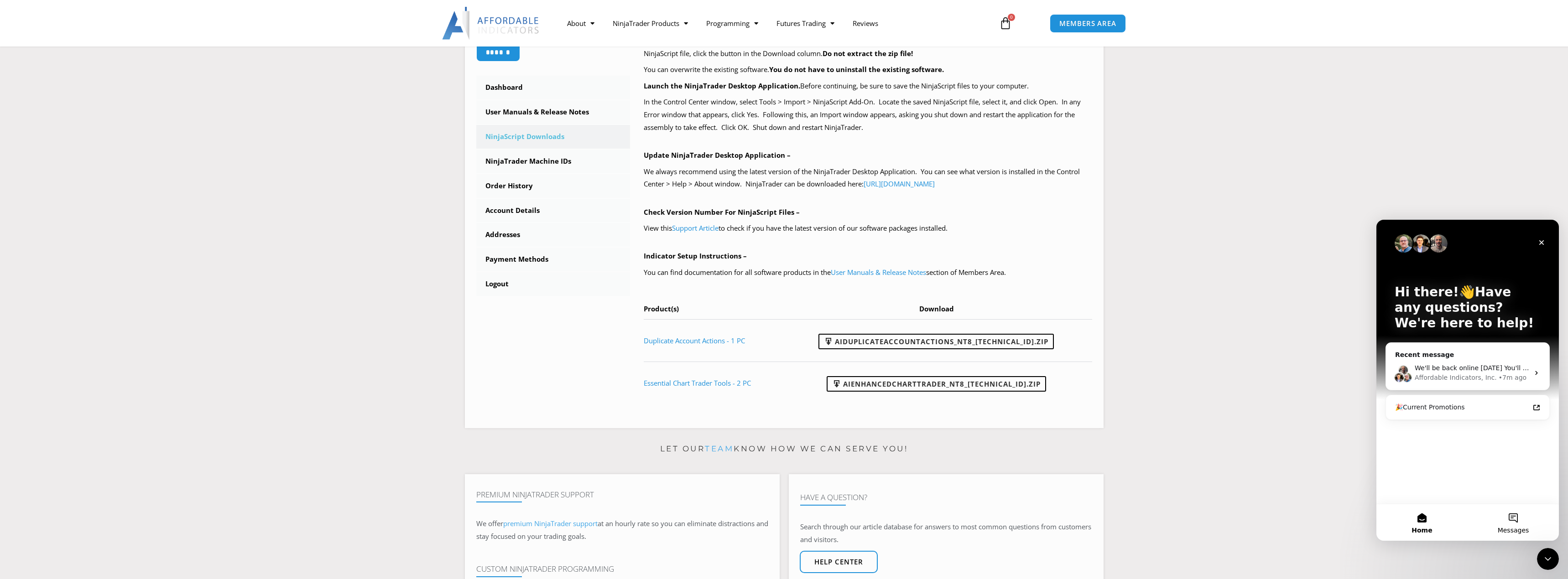
click at [1505, 516] on button "Messages" at bounding box center [1513, 522] width 91 height 36
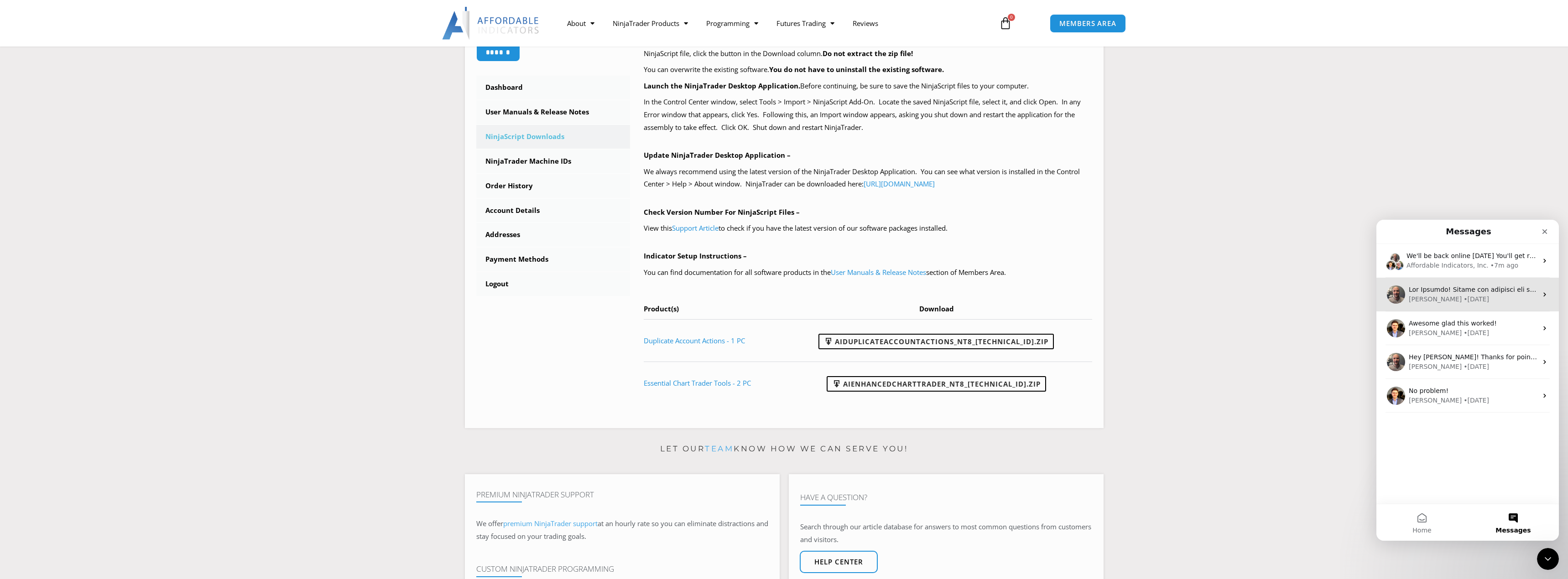
click at [1480, 297] on div "Joel • 2d ago" at bounding box center [1472, 299] width 128 height 10
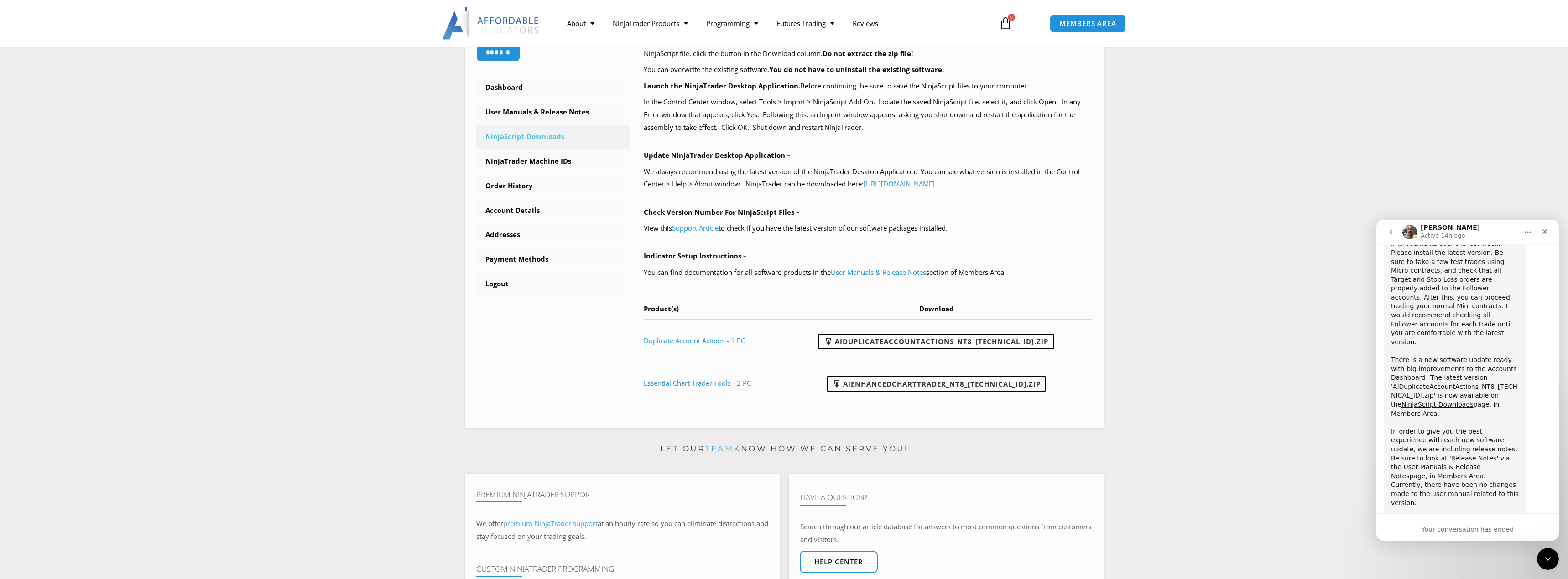
scroll to position [1059, 0]
click at [882, 272] on link "User Manuals & Release Notes" at bounding box center [878, 272] width 96 height 9
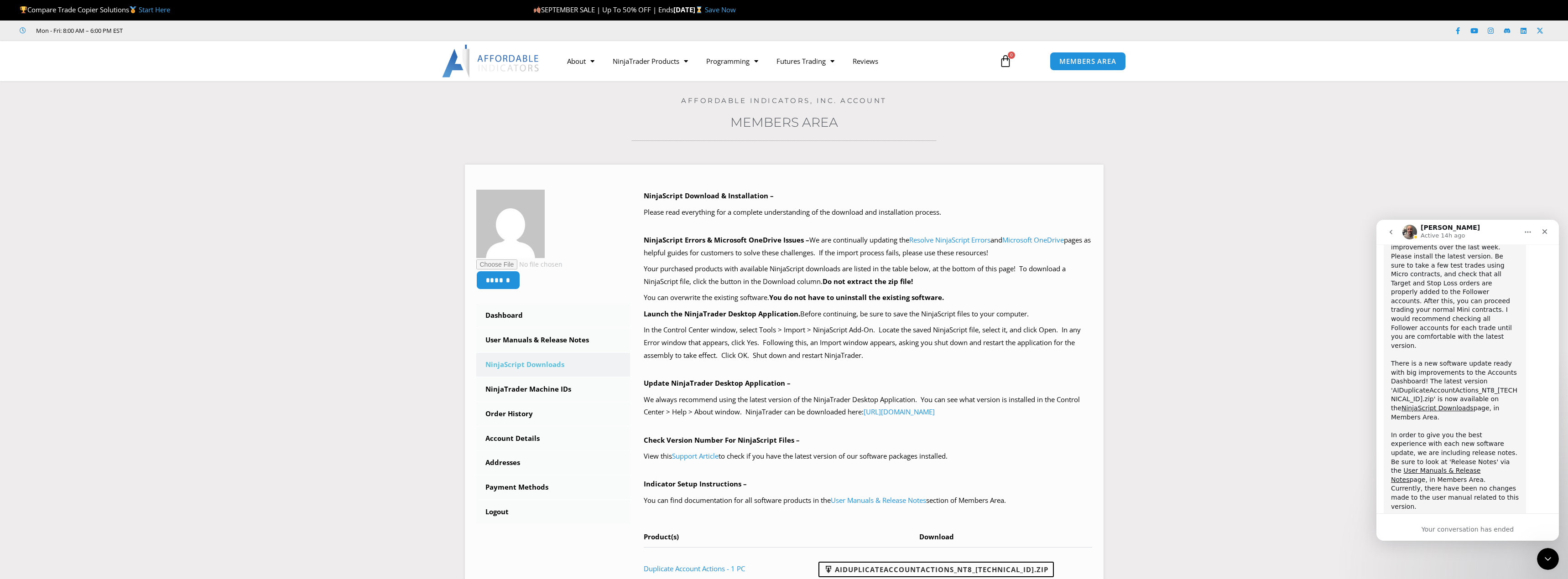
scroll to position [1105, 0]
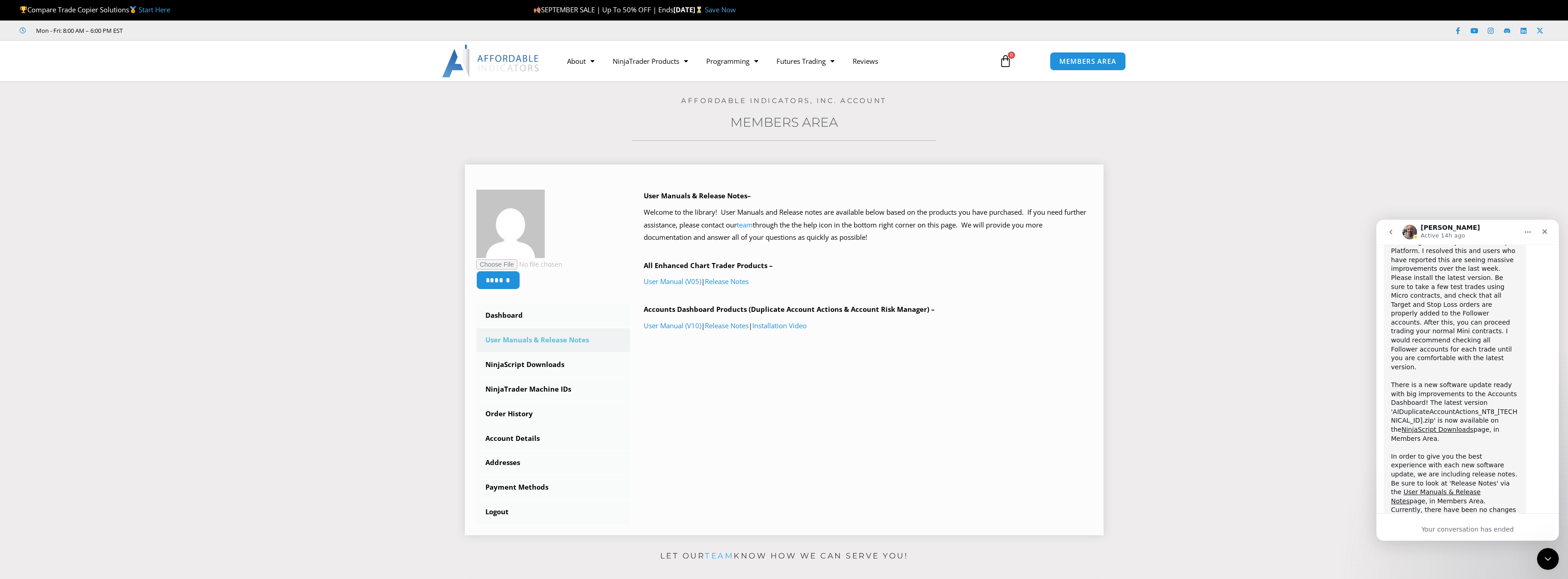
scroll to position [1105, 0]
click at [737, 283] on link "Release Notes" at bounding box center [727, 281] width 44 height 9
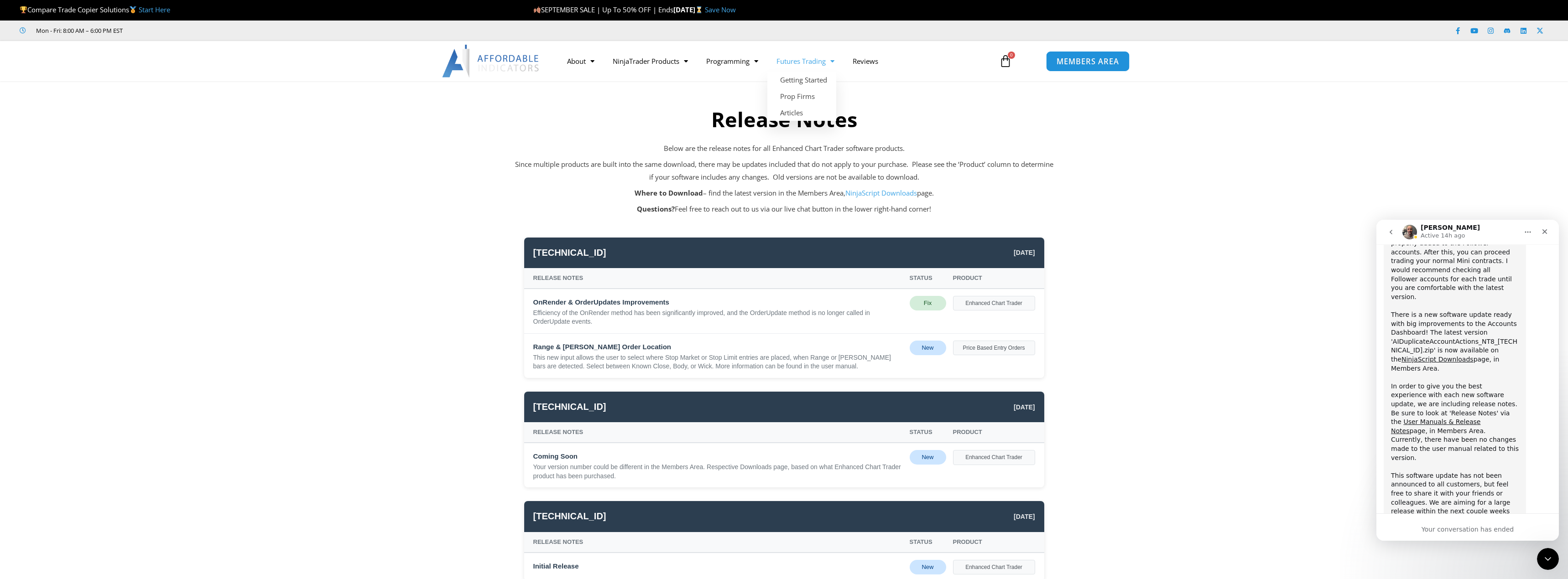
click at [1054, 60] on link "MEMBERS AREA" at bounding box center [1088, 61] width 83 height 21
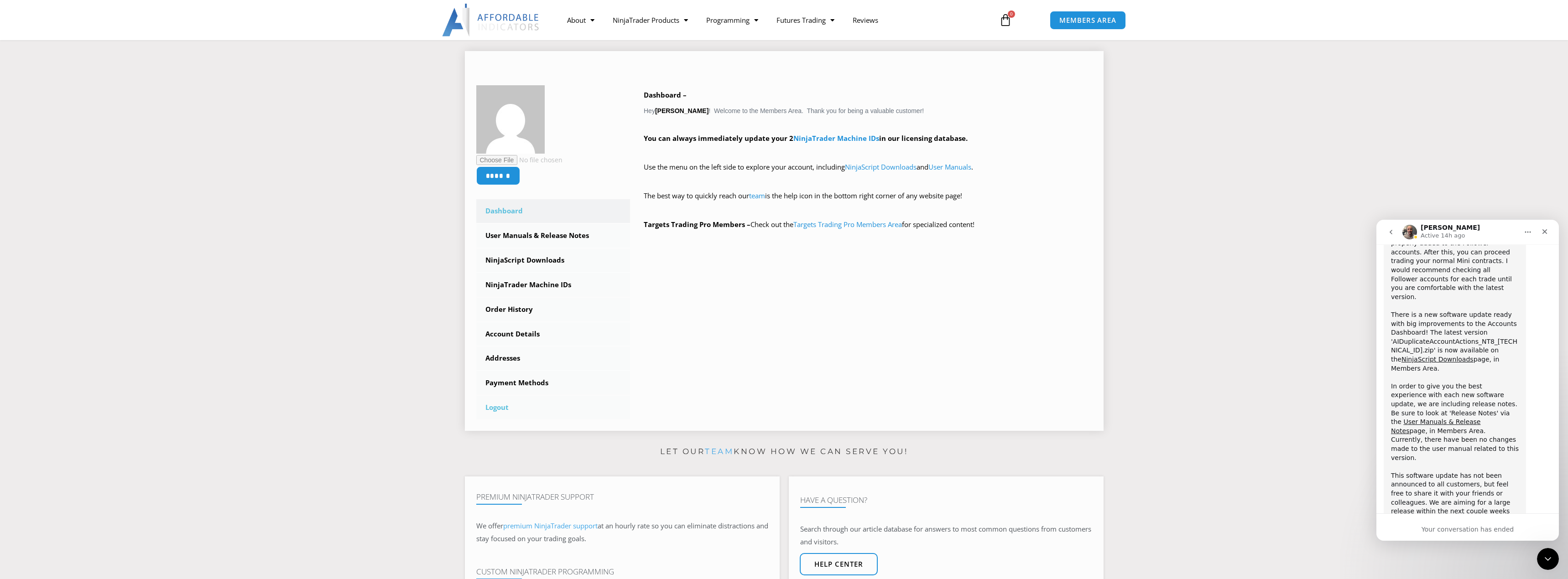
scroll to position [137, 0]
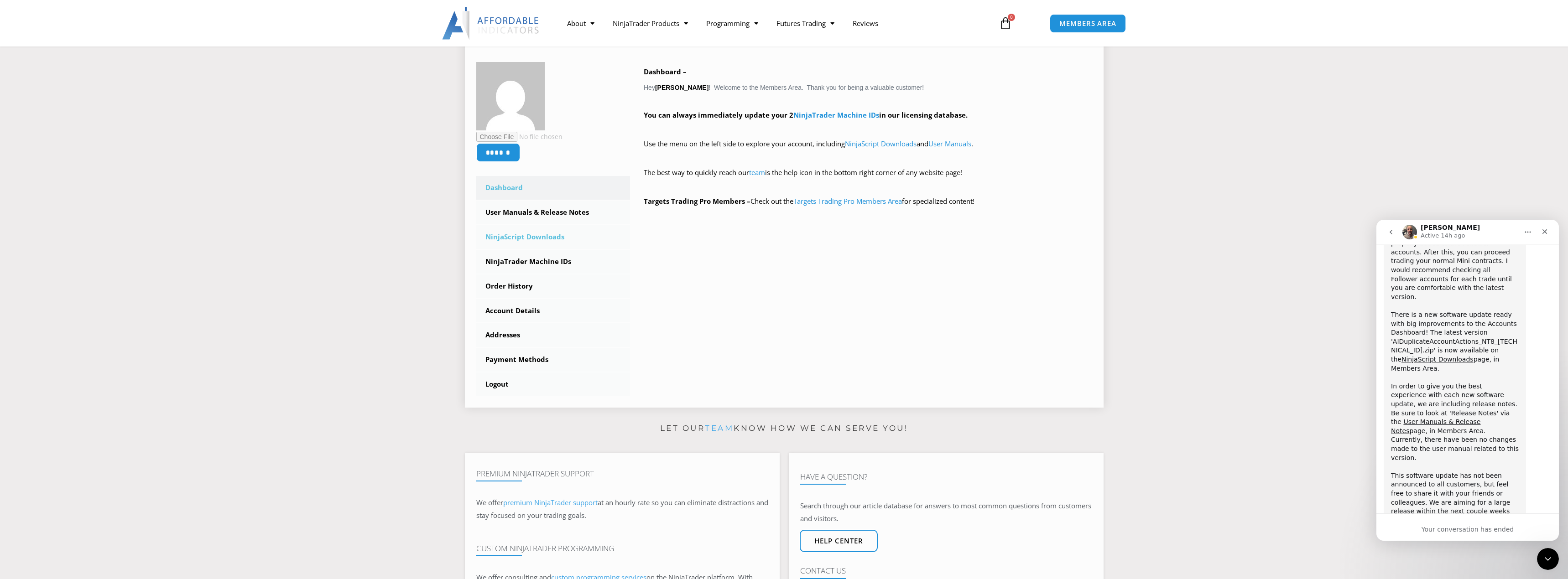
click at [523, 238] on link "NinjaScript Downloads" at bounding box center [553, 237] width 154 height 24
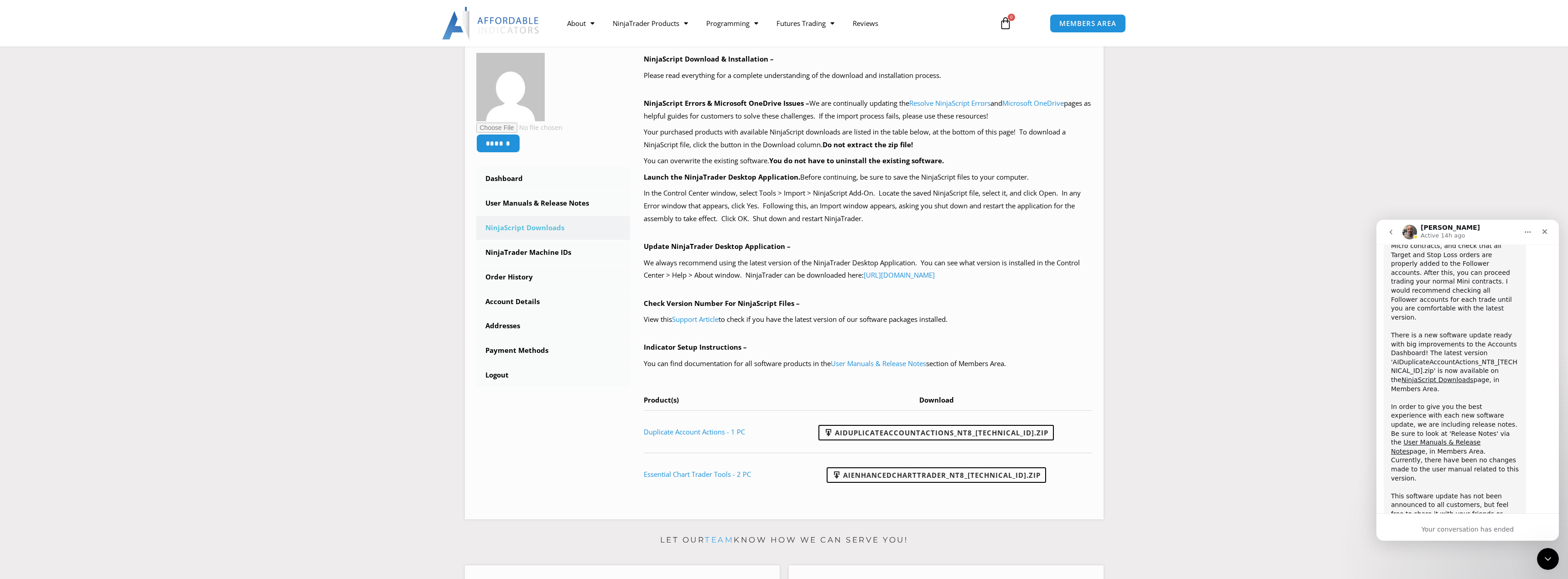
scroll to position [1059, 0]
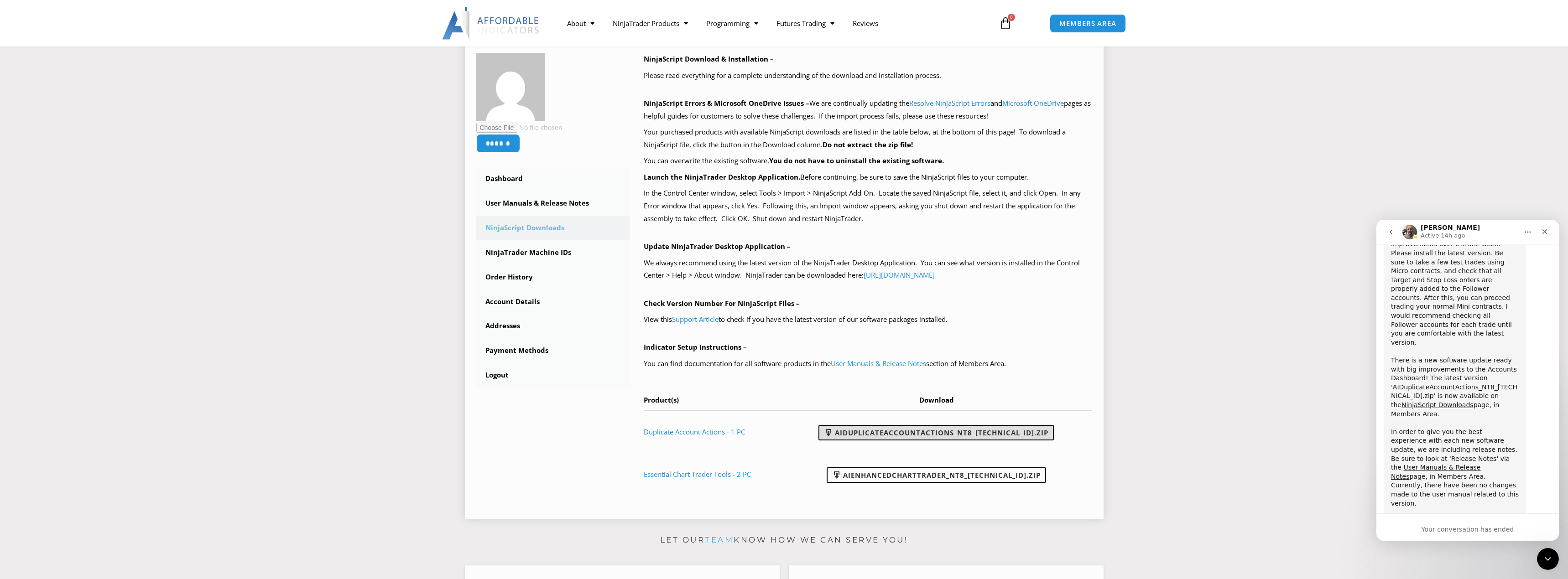
click at [968, 431] on link "AIDuplicateAccountActions_NT8_[TECHNICAL_ID].zip" at bounding box center [936, 432] width 236 height 15
click at [1014, 475] on link "AIEnhancedChartTrader_NT8_[TECHNICAL_ID].zip" at bounding box center [936, 474] width 220 height 15
